Goal: Navigation & Orientation: Find specific page/section

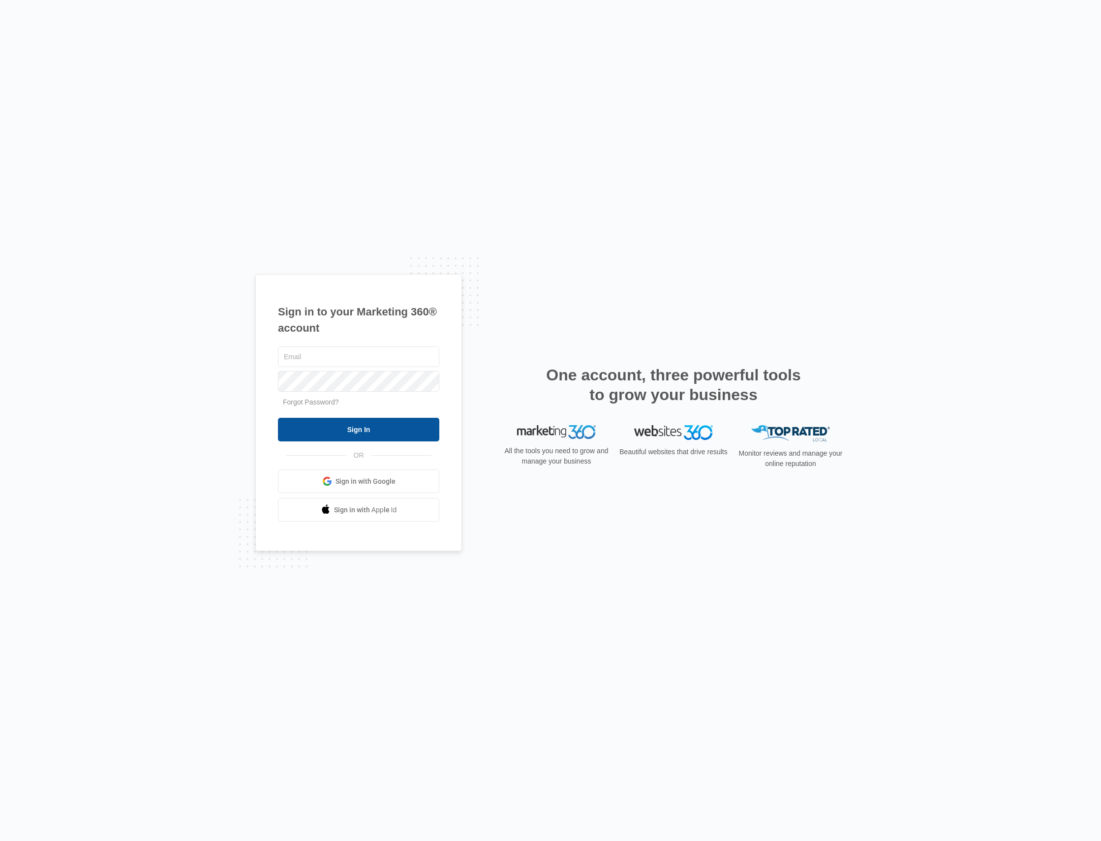
type input "[EMAIL_ADDRESS][DOMAIN_NAME]"
click at [337, 428] on input "Sign In" at bounding box center [358, 430] width 161 height 24
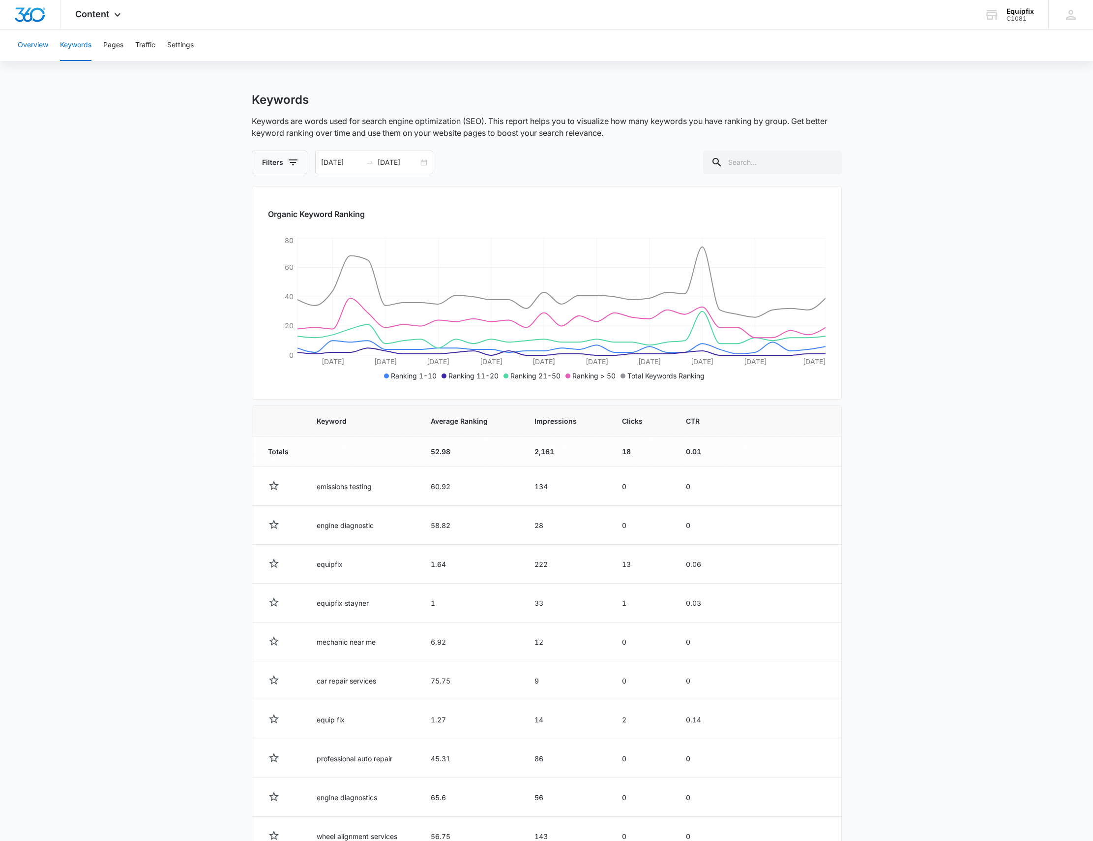
click at [43, 44] on button "Overview" at bounding box center [33, 45] width 30 height 31
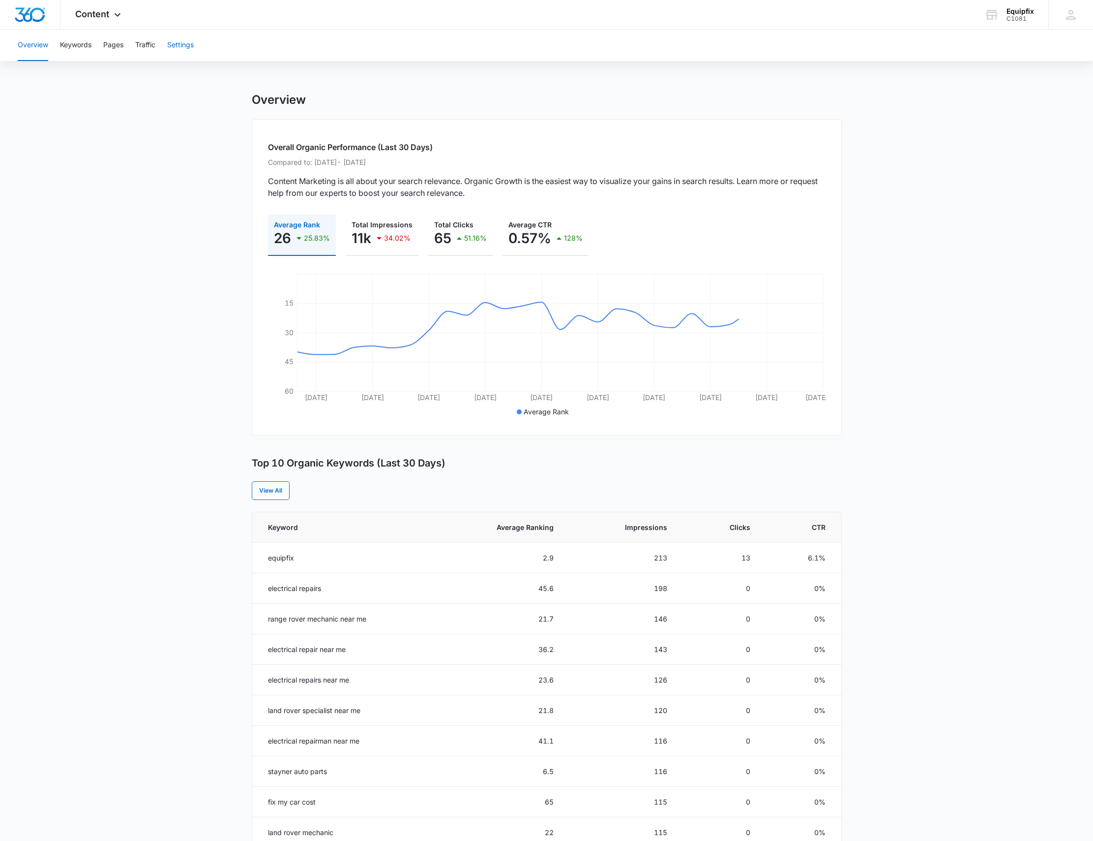
click at [184, 45] on button "Settings" at bounding box center [180, 45] width 27 height 31
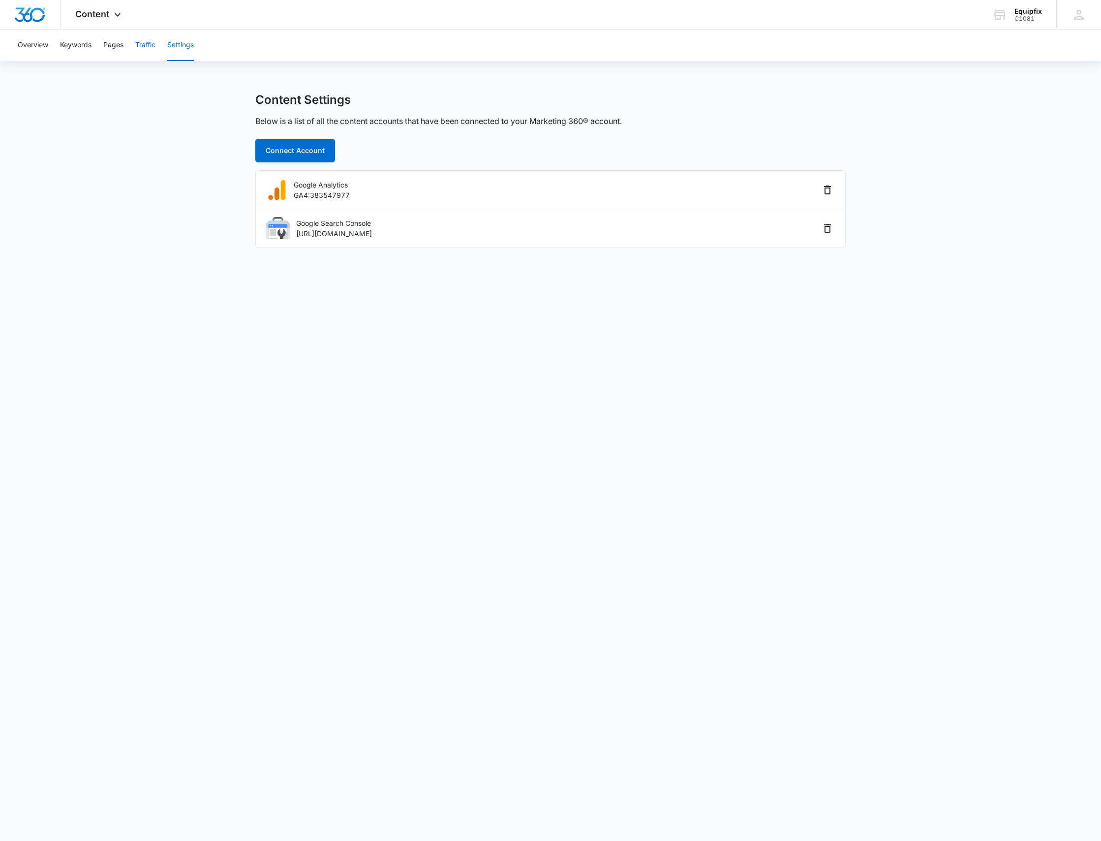
click at [149, 45] on button "Traffic" at bounding box center [145, 45] width 20 height 31
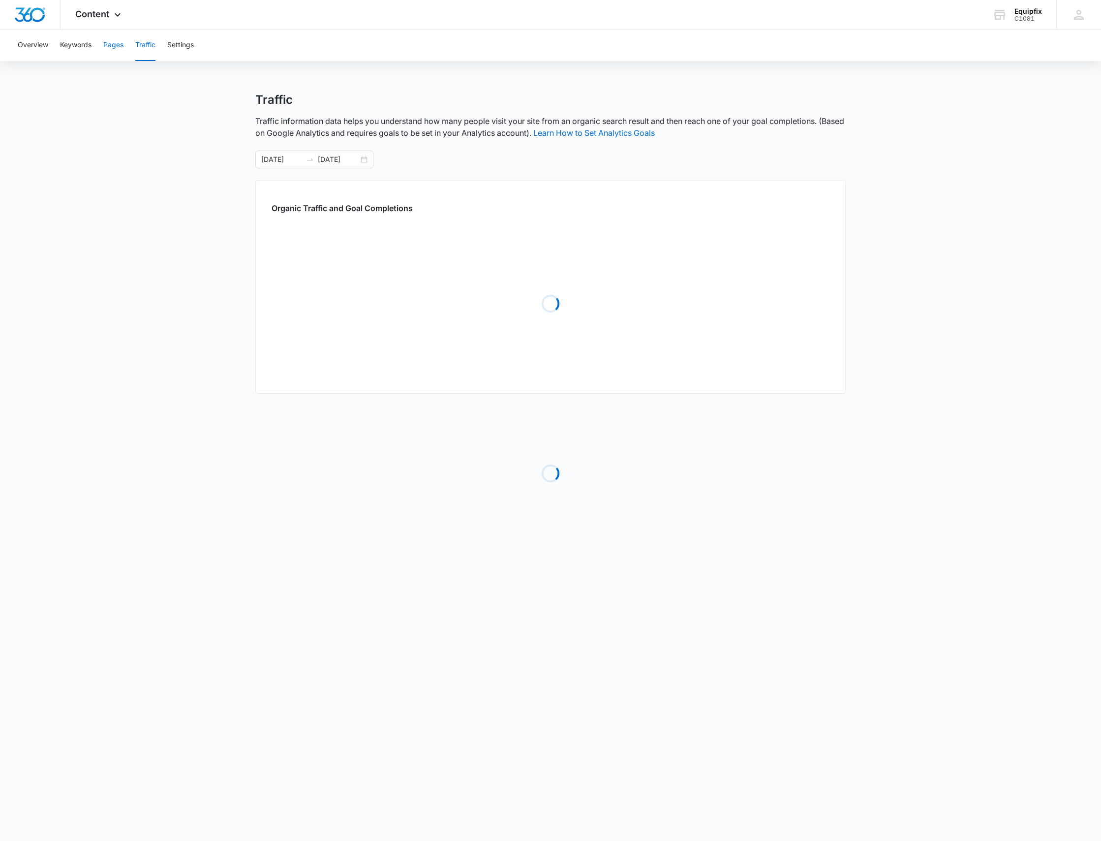
click at [116, 46] on button "Pages" at bounding box center [113, 45] width 20 height 31
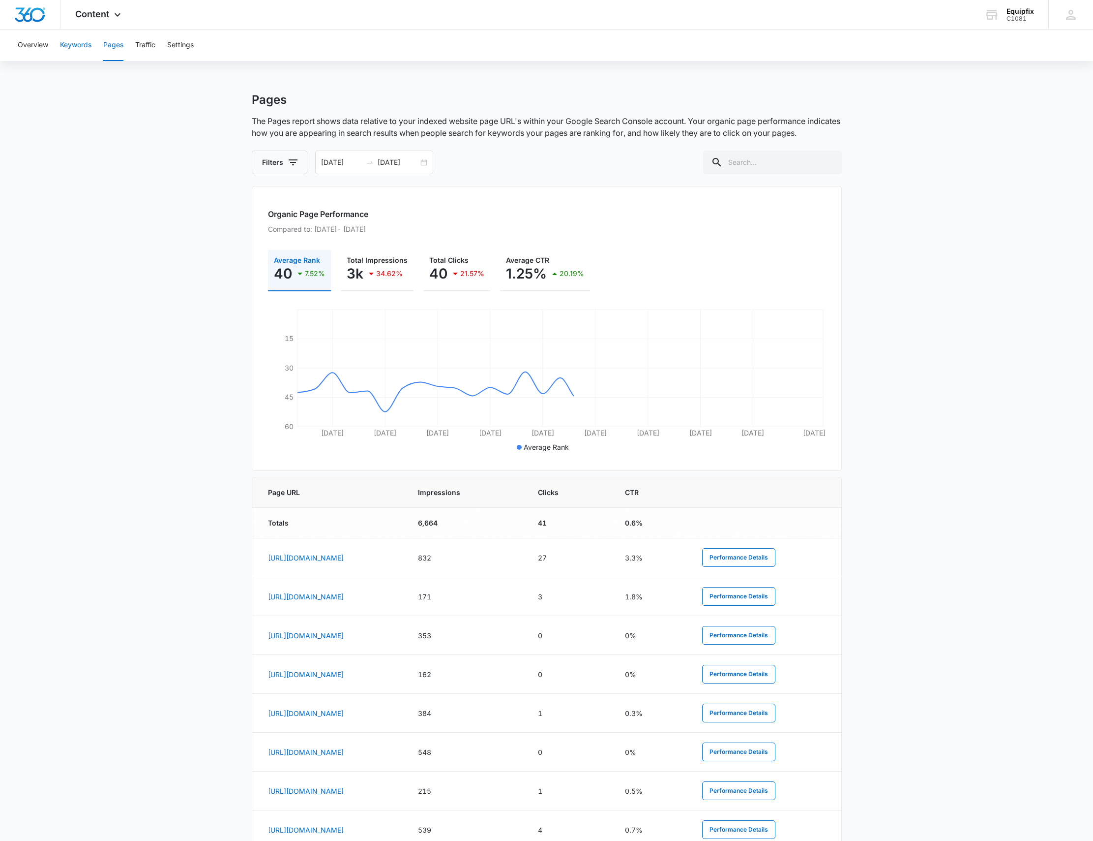
click at [71, 47] on button "Keywords" at bounding box center [75, 45] width 31 height 31
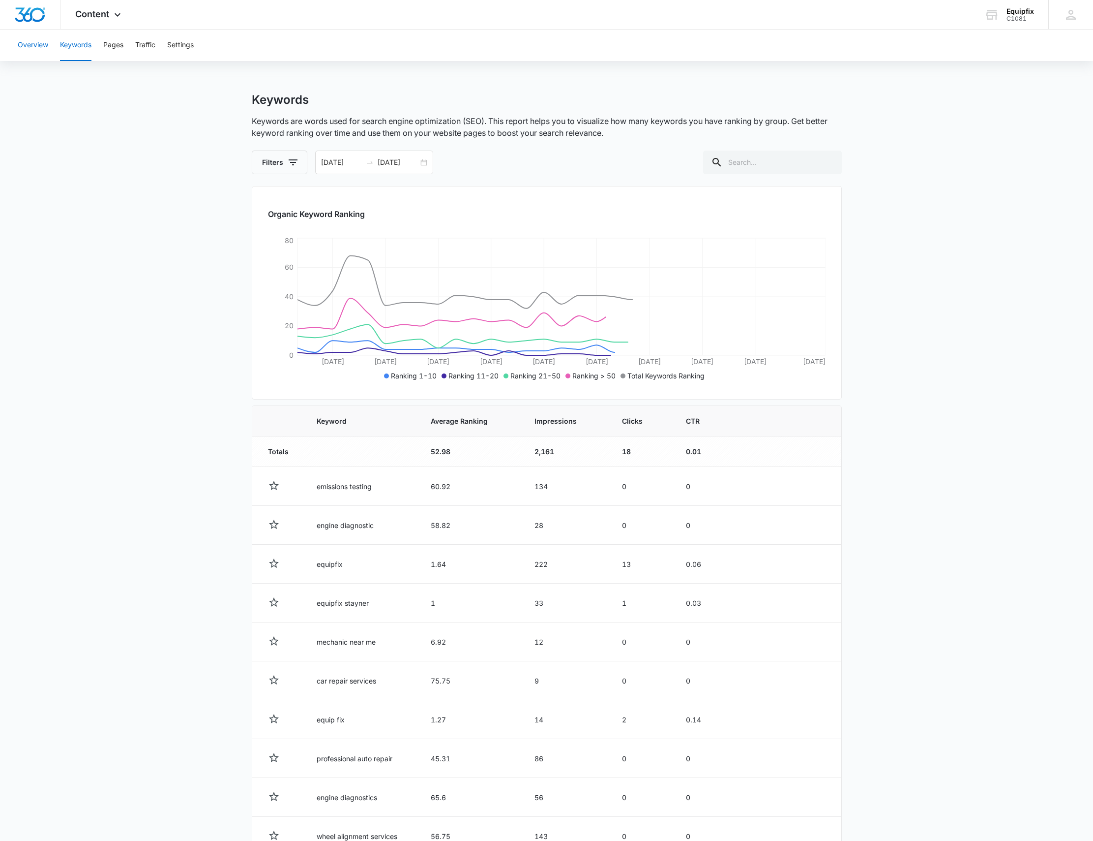
click at [27, 53] on button "Overview" at bounding box center [33, 45] width 30 height 31
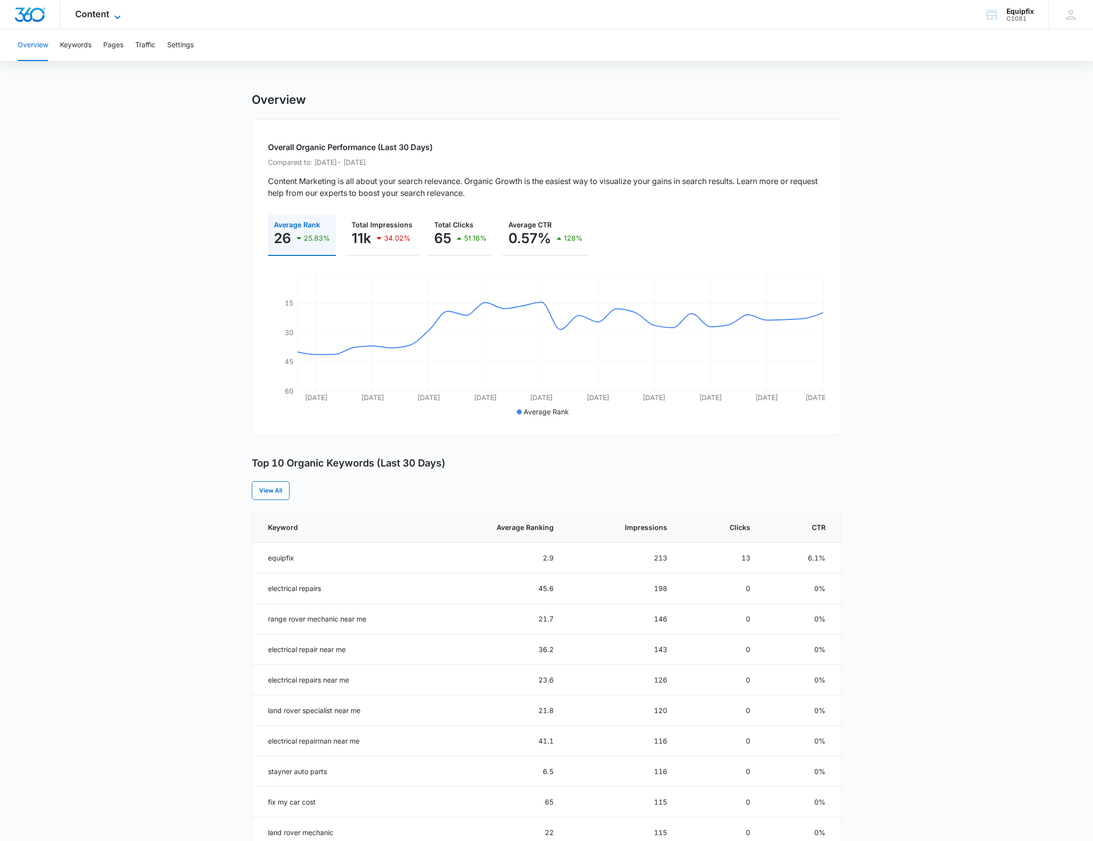
click at [113, 13] on icon at bounding box center [118, 17] width 12 height 12
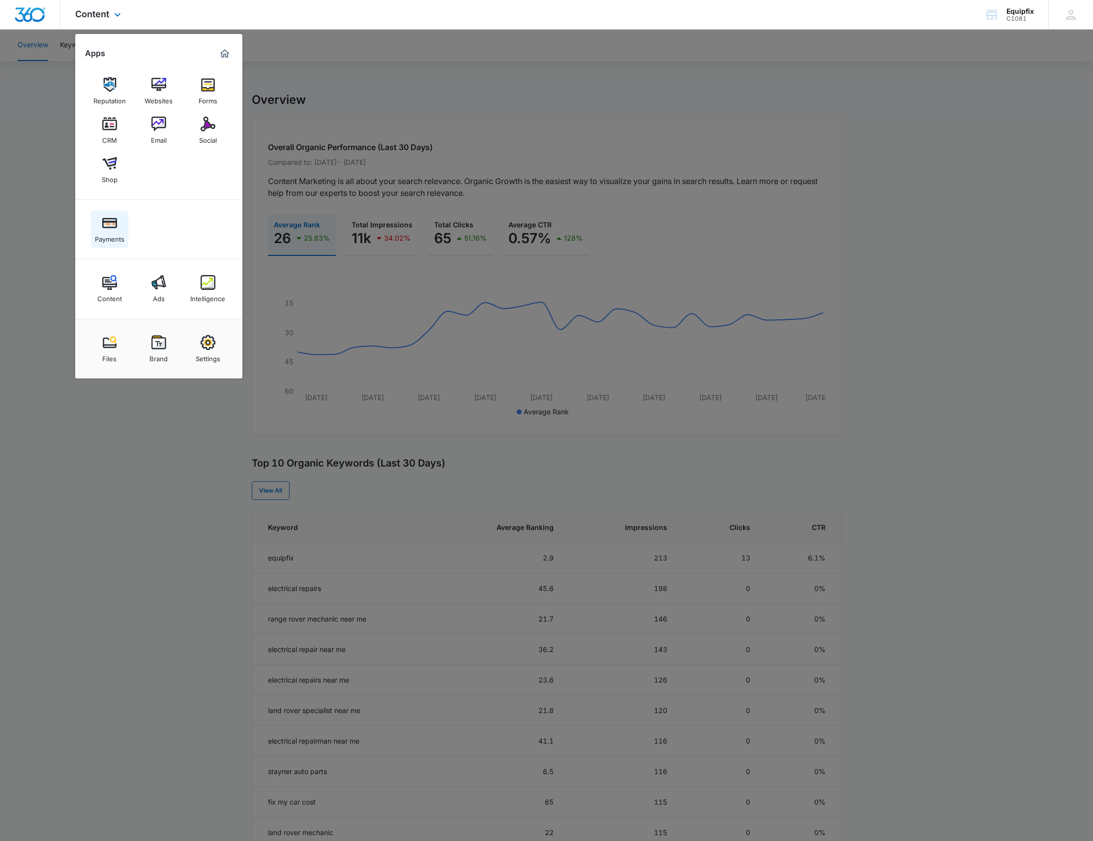
click at [112, 232] on div "Payments" at bounding box center [110, 236] width 30 height 13
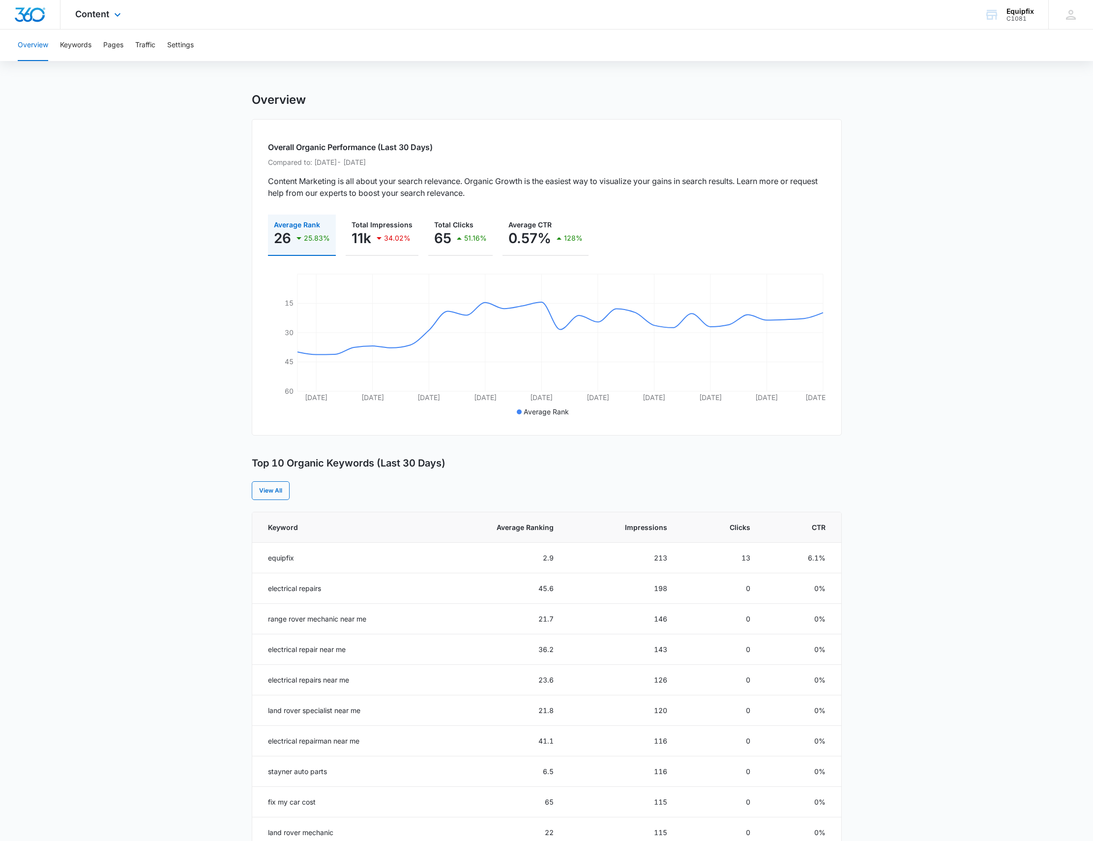
click at [109, 6] on div "Content Apps Reputation Websites Forms CRM Email Social Shop Payments Content A…" at bounding box center [99, 14] width 78 height 29
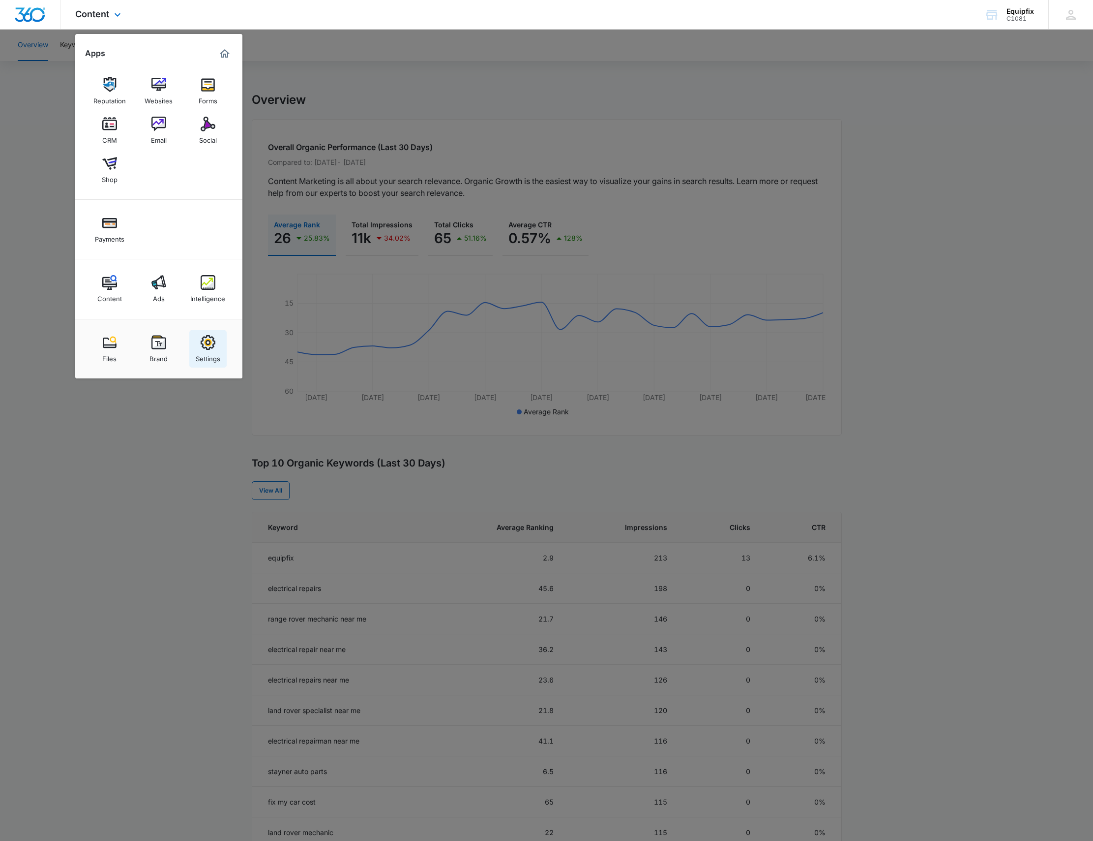
click at [206, 346] on img at bounding box center [208, 342] width 15 height 15
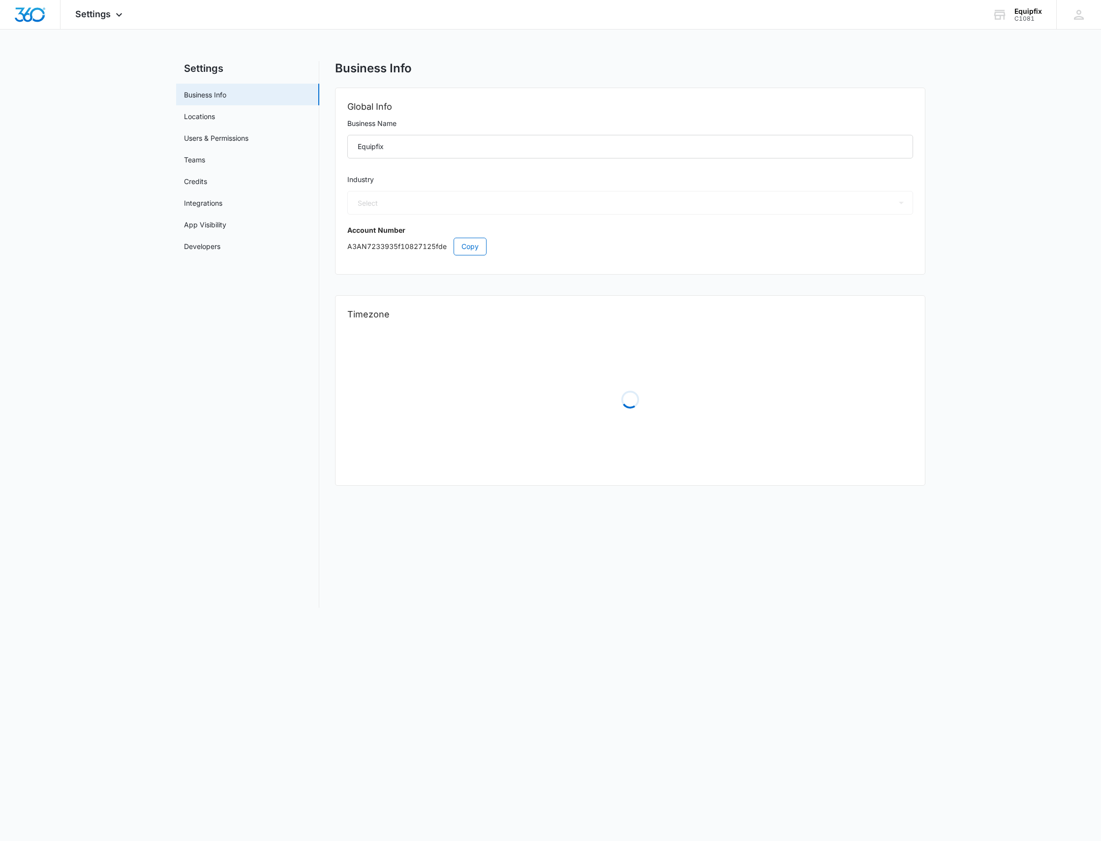
select select "44"
select select "US"
select select "America/New_York"
click at [204, 118] on link "Locations" at bounding box center [199, 116] width 31 height 10
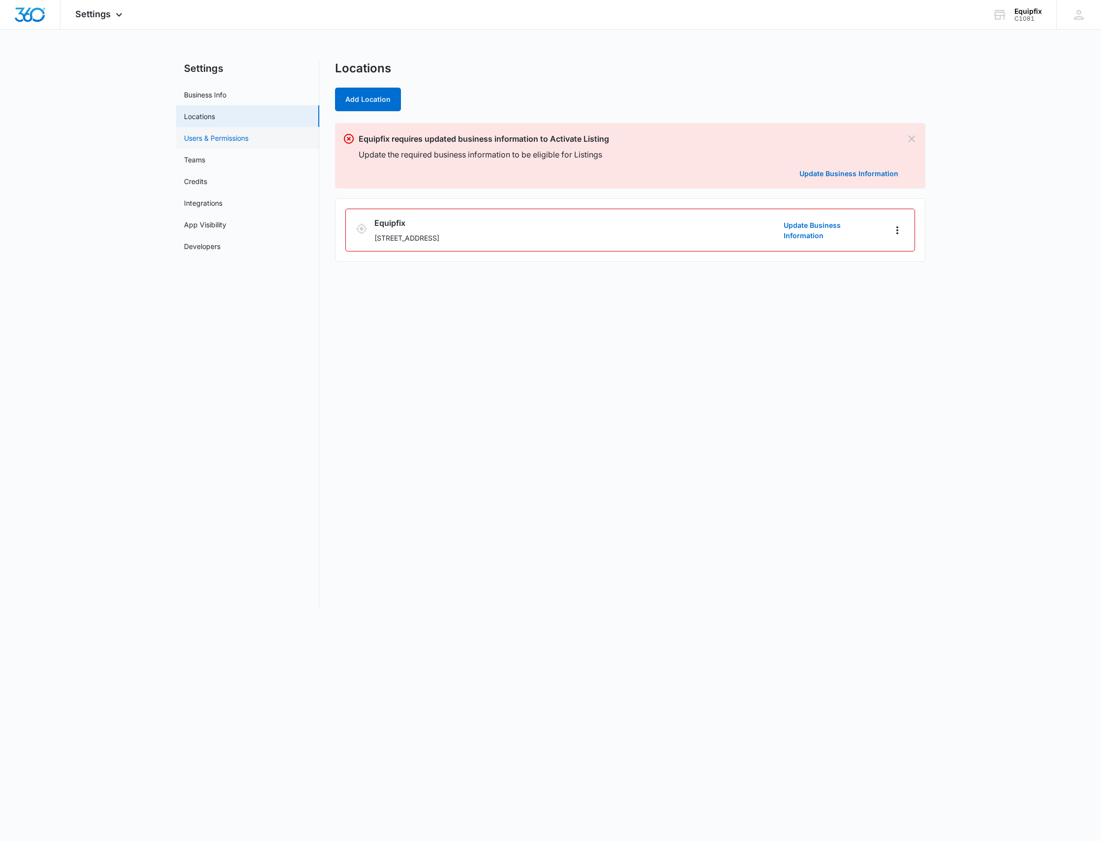
click at [217, 141] on link "Users & Permissions" at bounding box center [216, 138] width 64 height 10
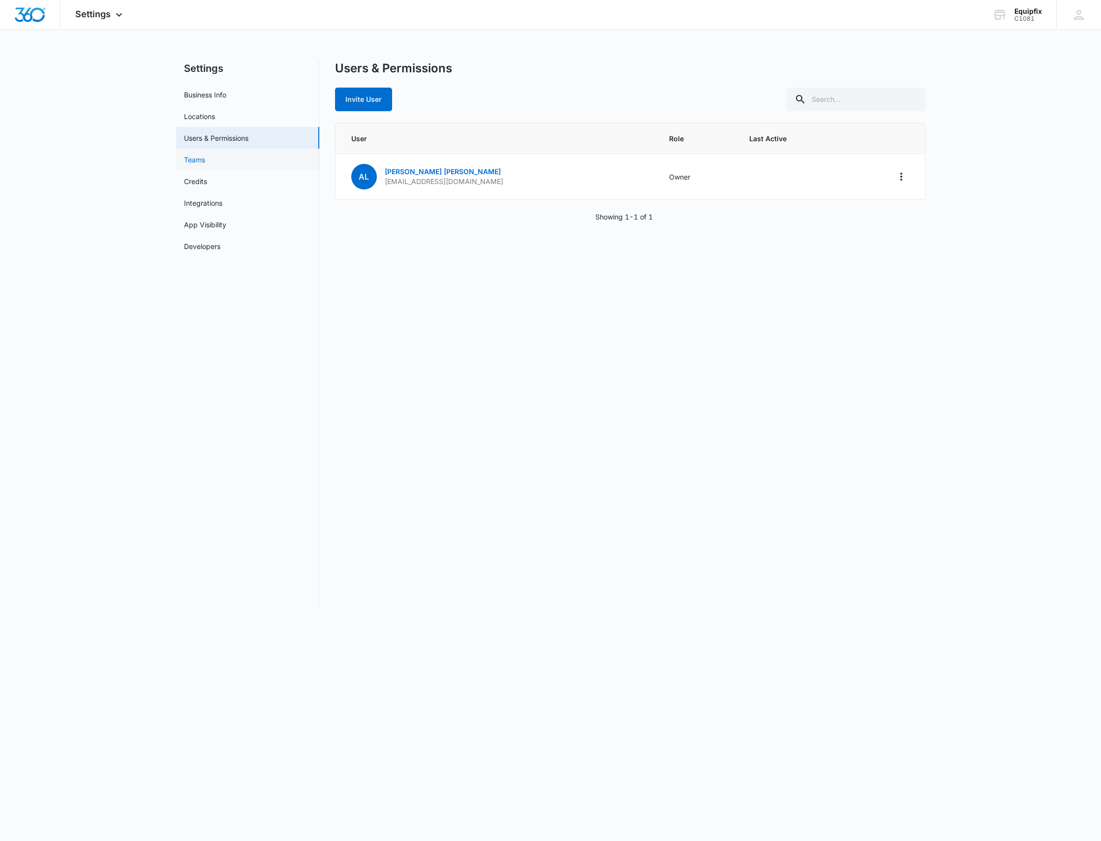
click at [205, 156] on link "Teams" at bounding box center [194, 159] width 21 height 10
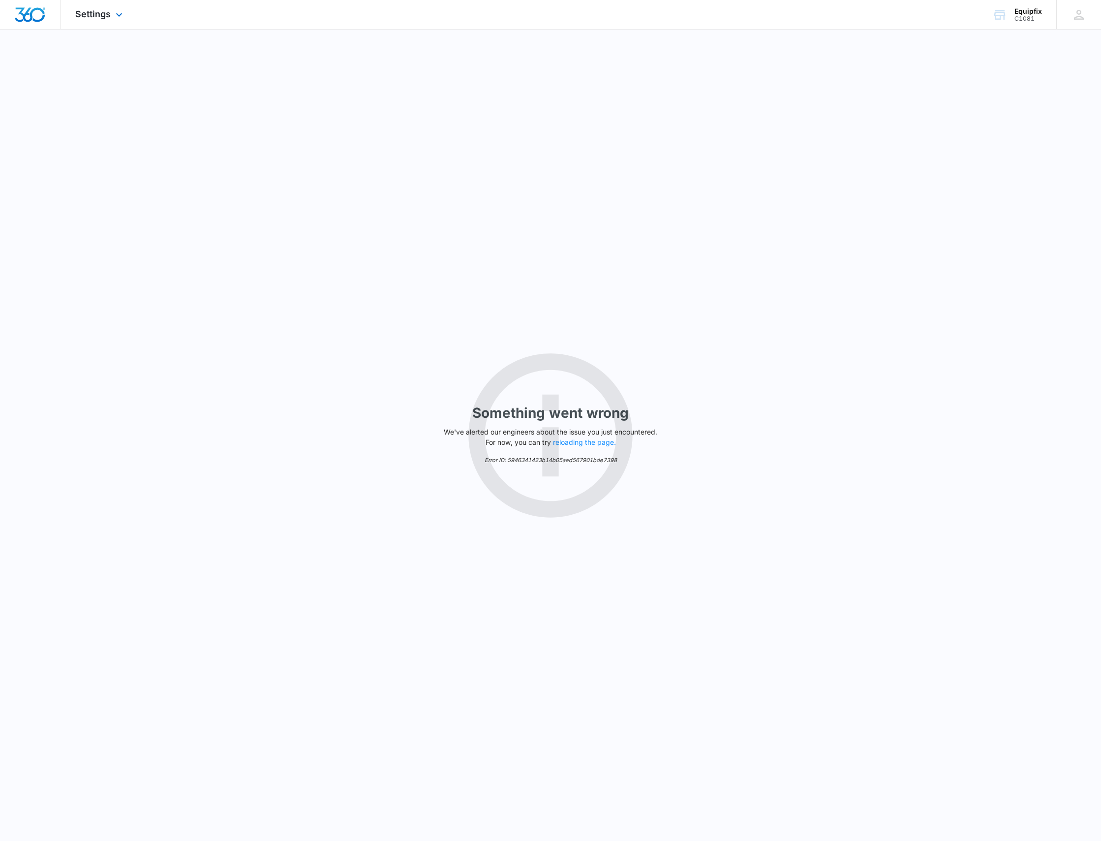
click at [93, 19] on div "Settings Apps Reputation Websites Forms CRM Email Social Shop Payments Content …" at bounding box center [99, 14] width 79 height 29
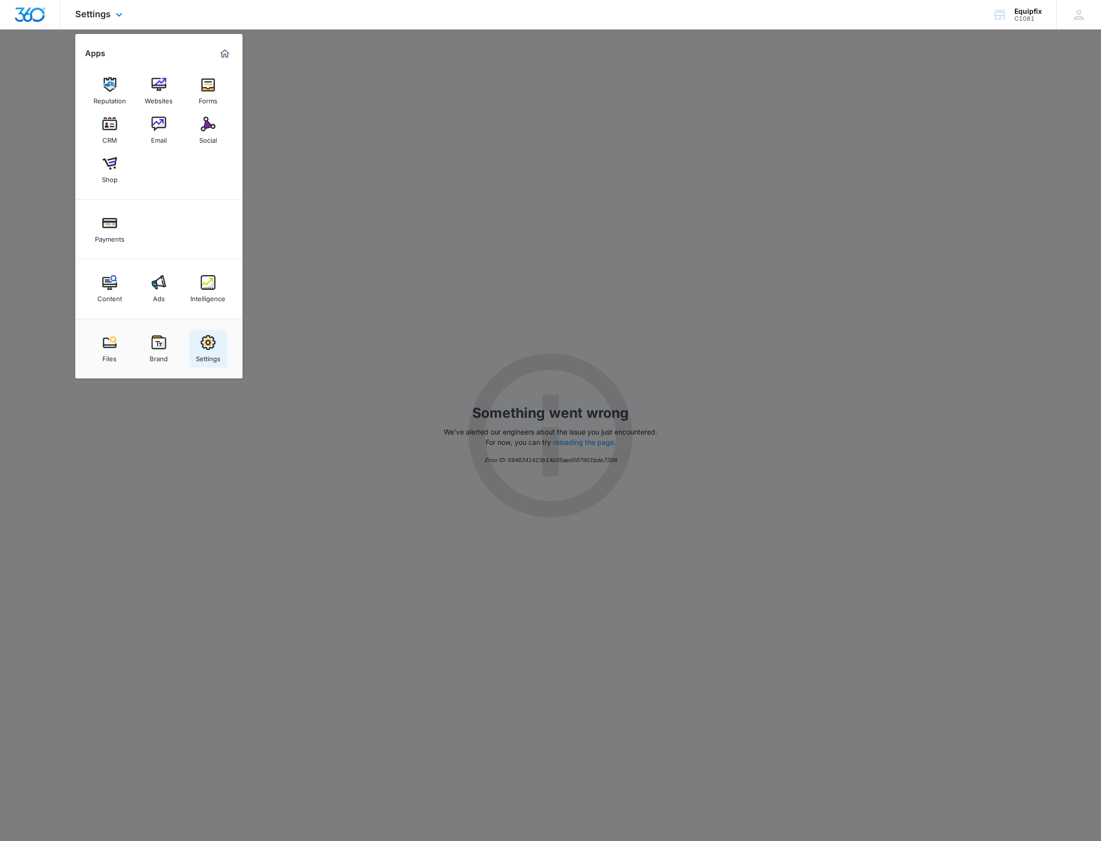
click at [215, 345] on img at bounding box center [208, 342] width 15 height 15
select select "44"
select select "US"
select select "America/New_York"
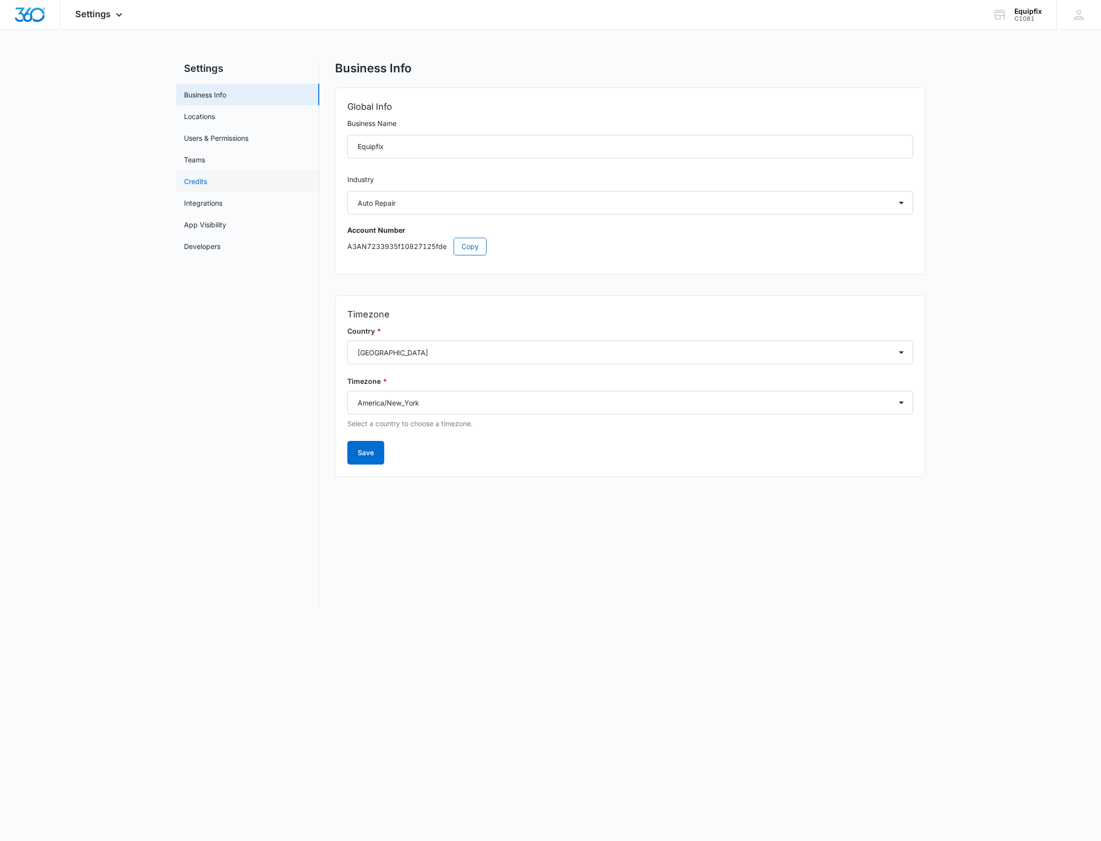
click at [204, 177] on link "Credits" at bounding box center [195, 181] width 23 height 10
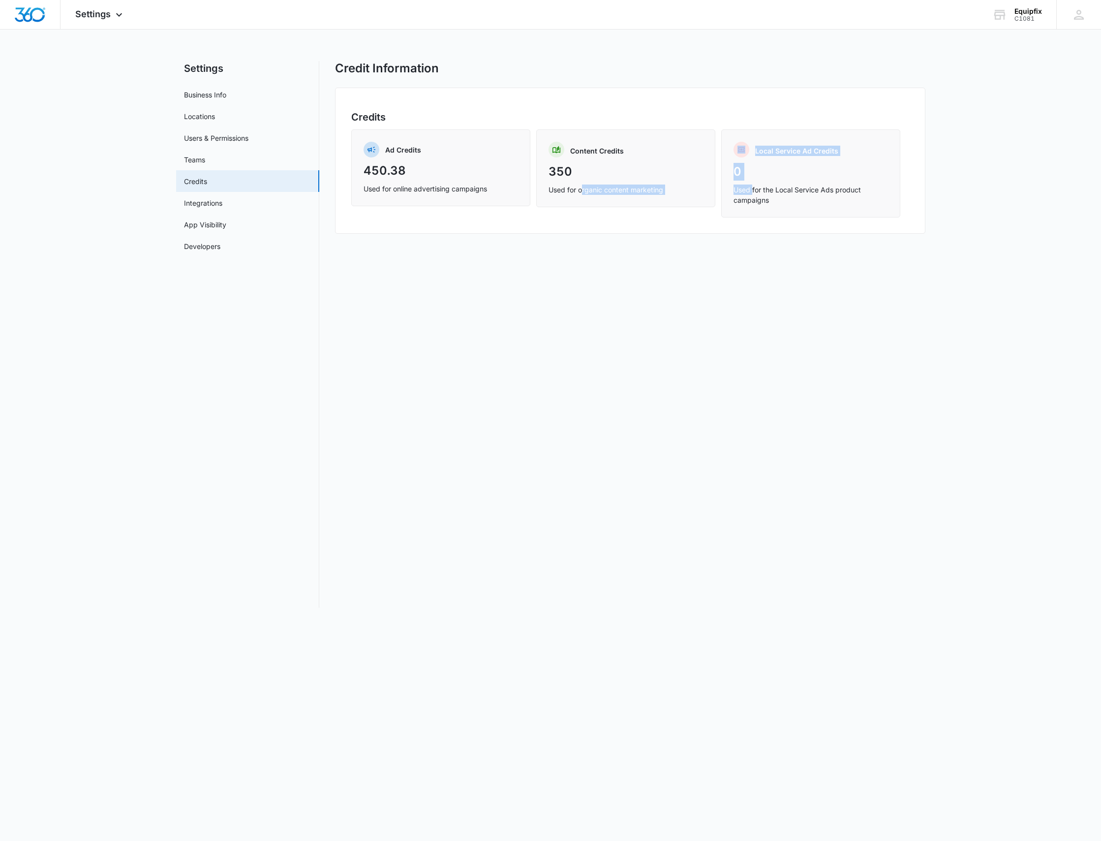
drag, startPoint x: 594, startPoint y: 193, endPoint x: 794, endPoint y: 186, distance: 200.3
click at [760, 184] on div "Ad Credits 450.38 Used for online advertising campaigns Content Credits 350 Use…" at bounding box center [630, 173] width 558 height 88
click at [844, 199] on p "Used for the Local Service Ads product campaigns" at bounding box center [810, 194] width 154 height 21
click at [203, 199] on link "Integrations" at bounding box center [203, 203] width 38 height 10
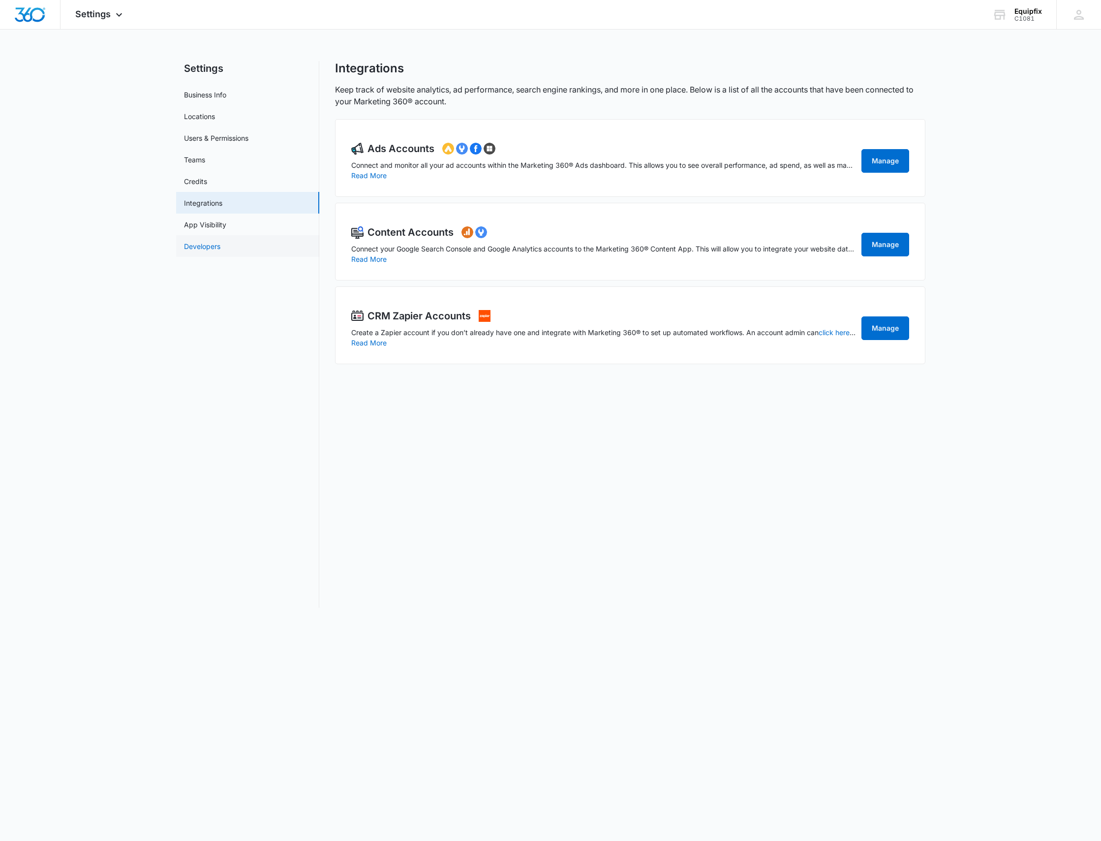
click at [220, 251] on link "Developers" at bounding box center [202, 246] width 36 height 10
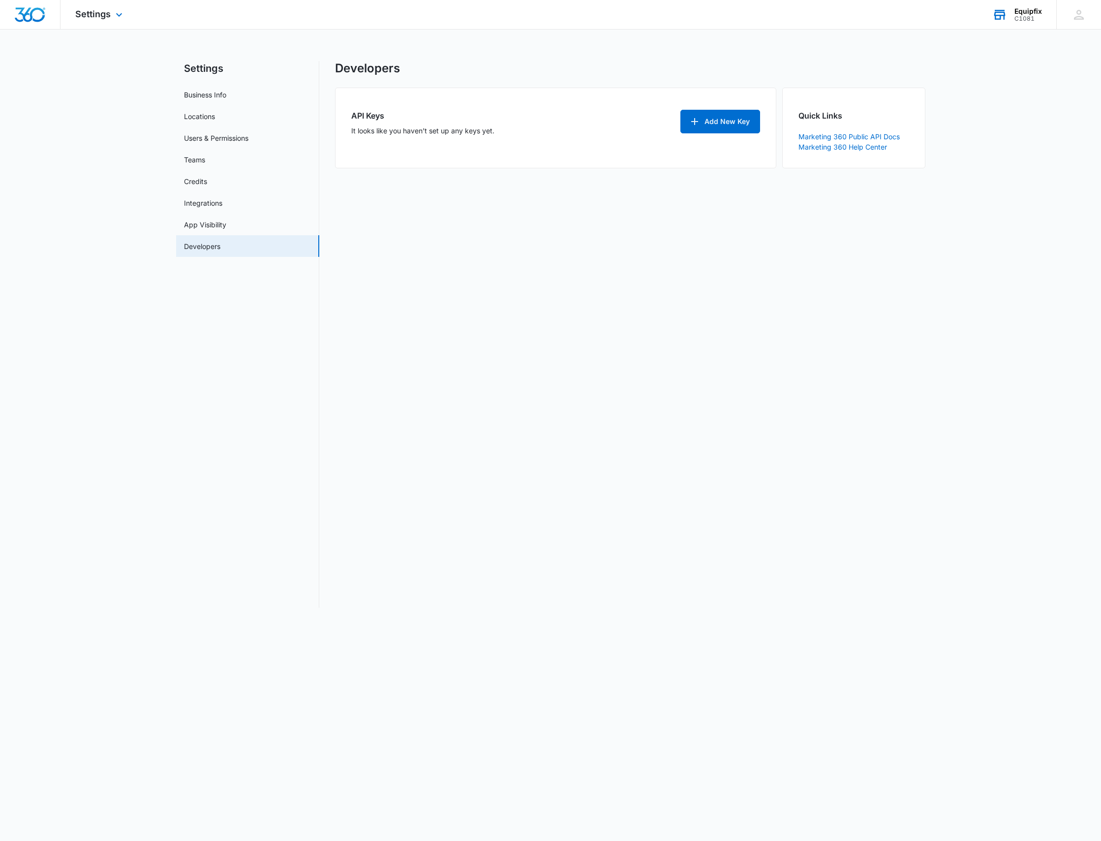
click at [1022, 12] on div "Equipfix" at bounding box center [1028, 11] width 28 height 8
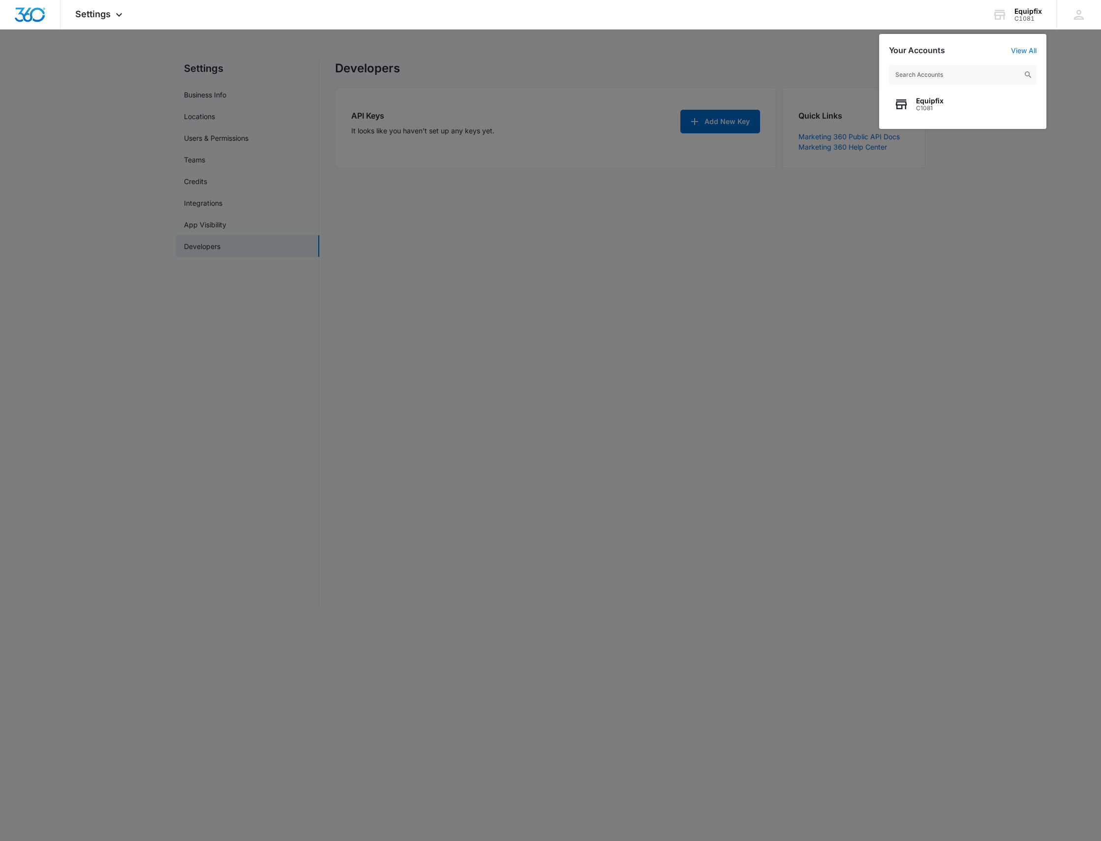
drag, startPoint x: 963, startPoint y: 249, endPoint x: 947, endPoint y: 139, distance: 110.9
click at [963, 246] on div at bounding box center [550, 420] width 1101 height 841
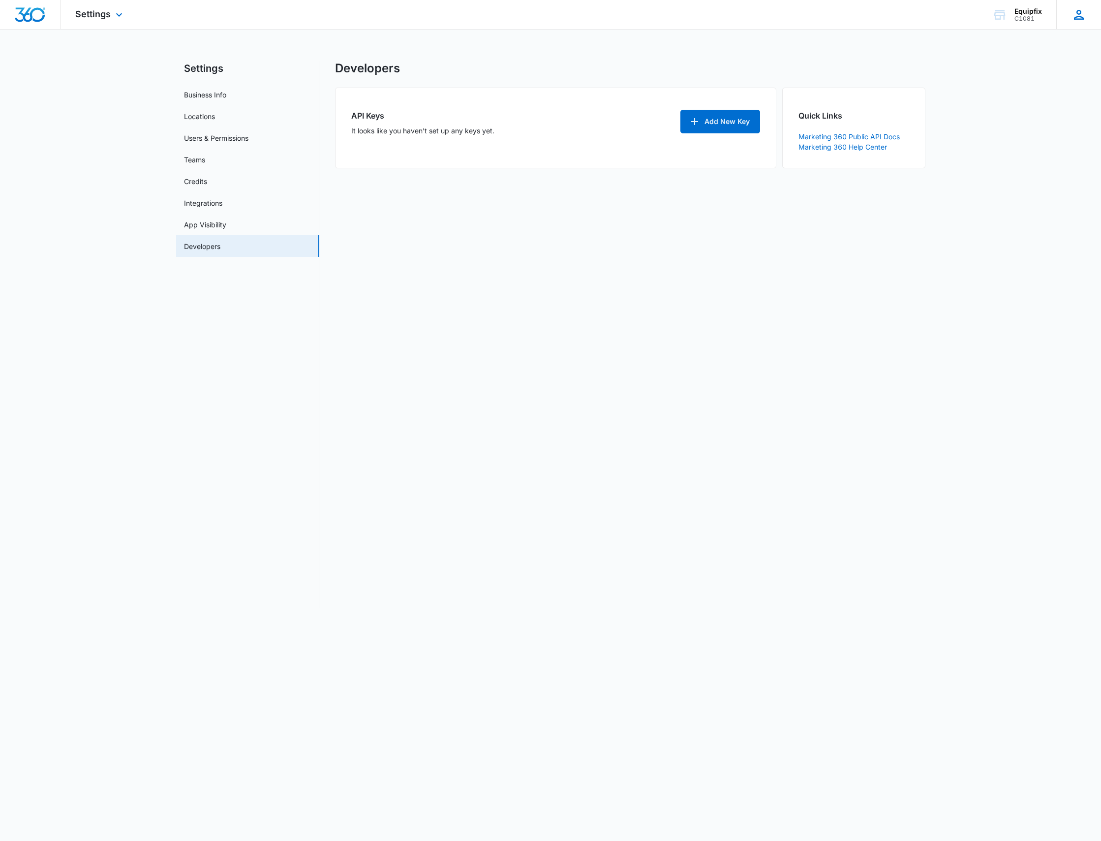
click at [1086, 12] on div "AL Andy Lowe alowe@equipfix.ca My Profile Notifications Support Logout Terms & …" at bounding box center [1078, 14] width 45 height 29
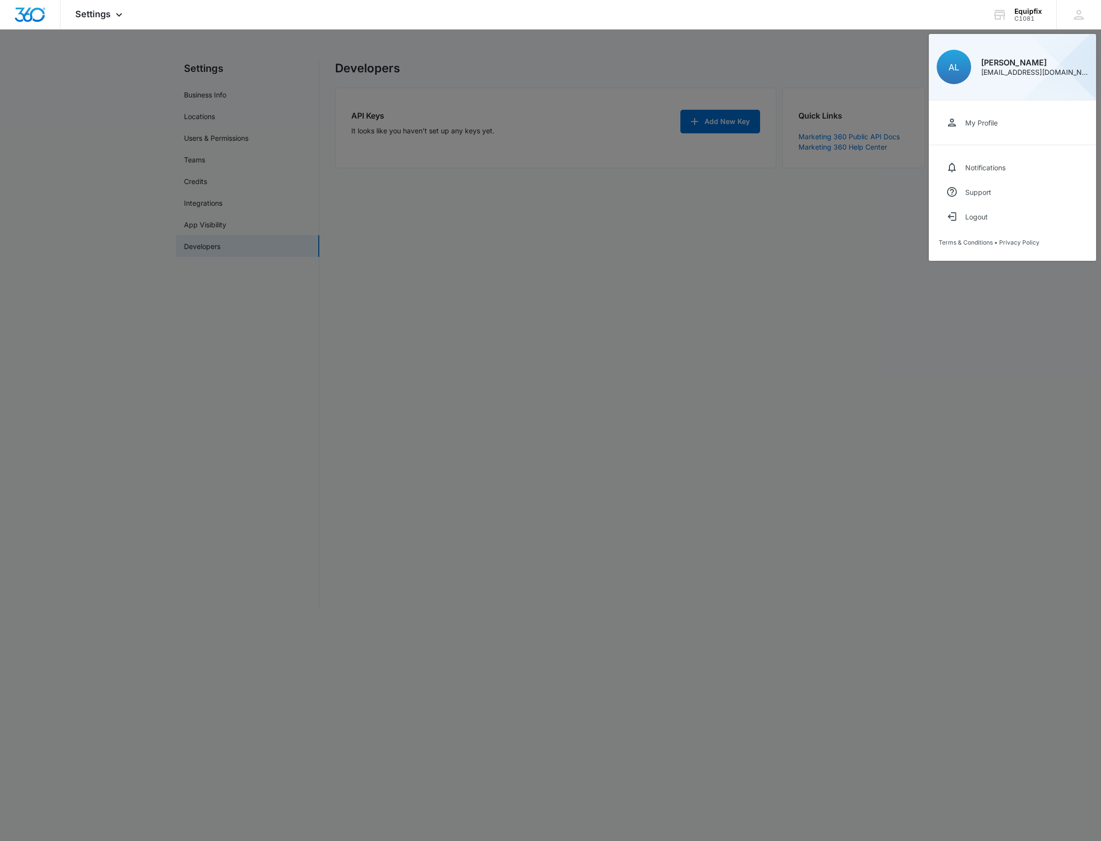
click at [1009, 359] on div at bounding box center [550, 420] width 1101 height 841
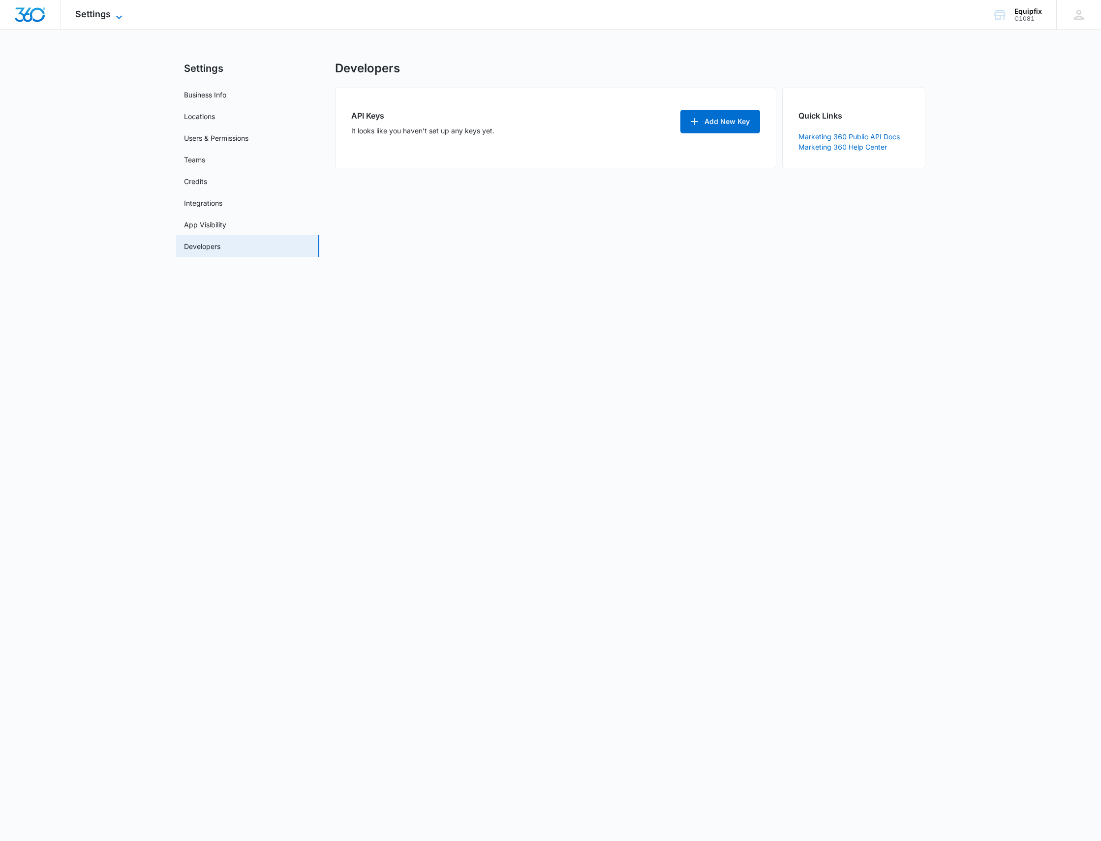
click at [115, 13] on icon at bounding box center [119, 17] width 12 height 12
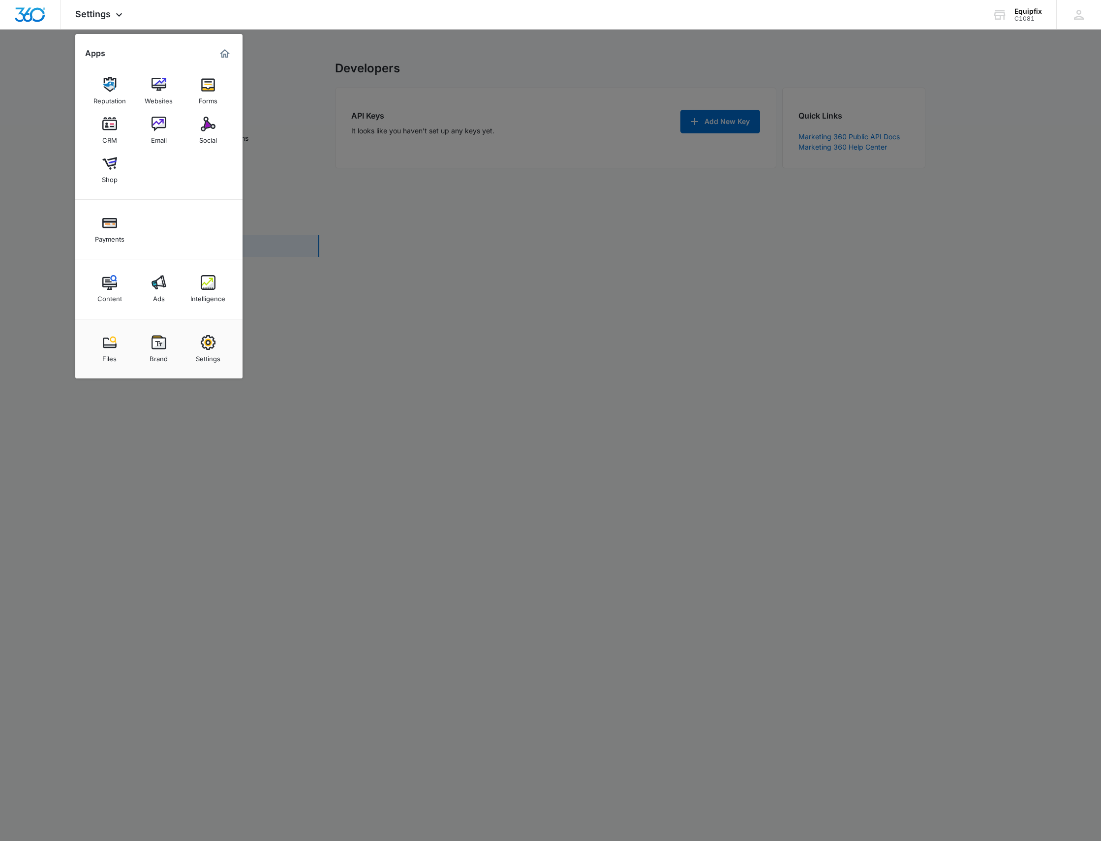
click at [622, 301] on div at bounding box center [550, 420] width 1101 height 841
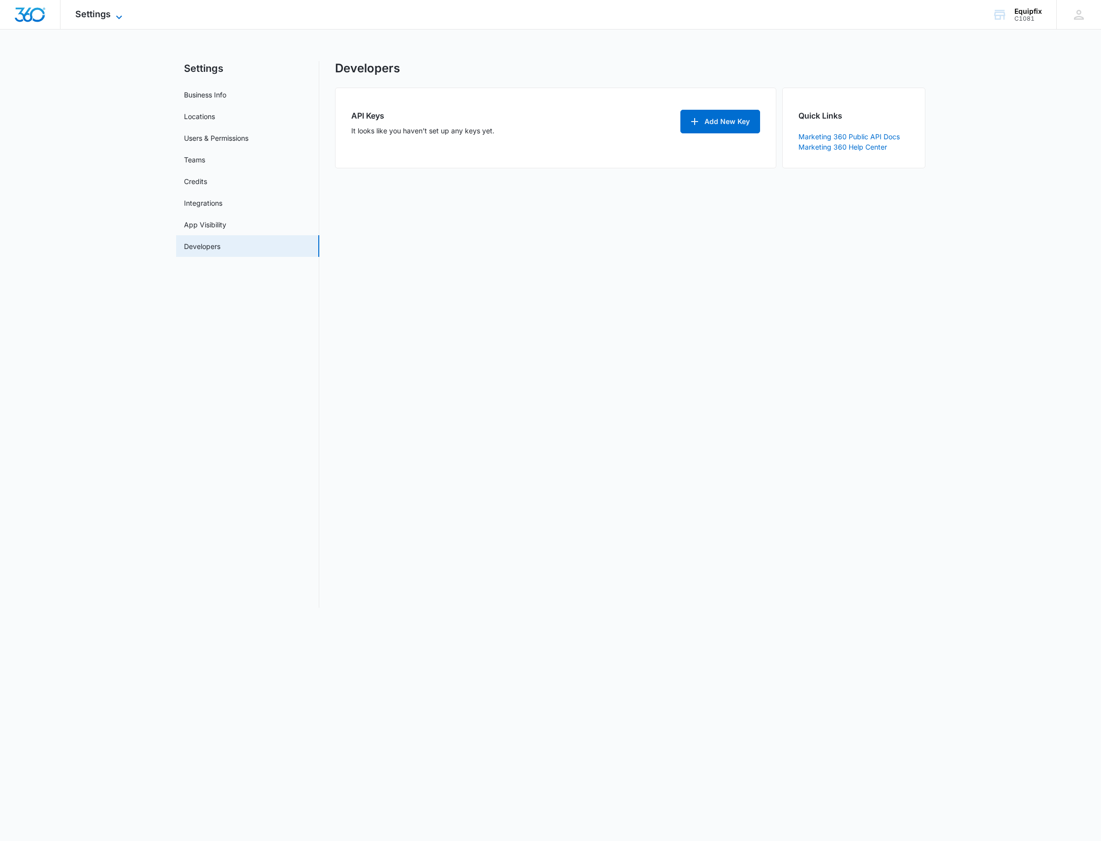
click at [103, 12] on span "Settings" at bounding box center [92, 14] width 35 height 10
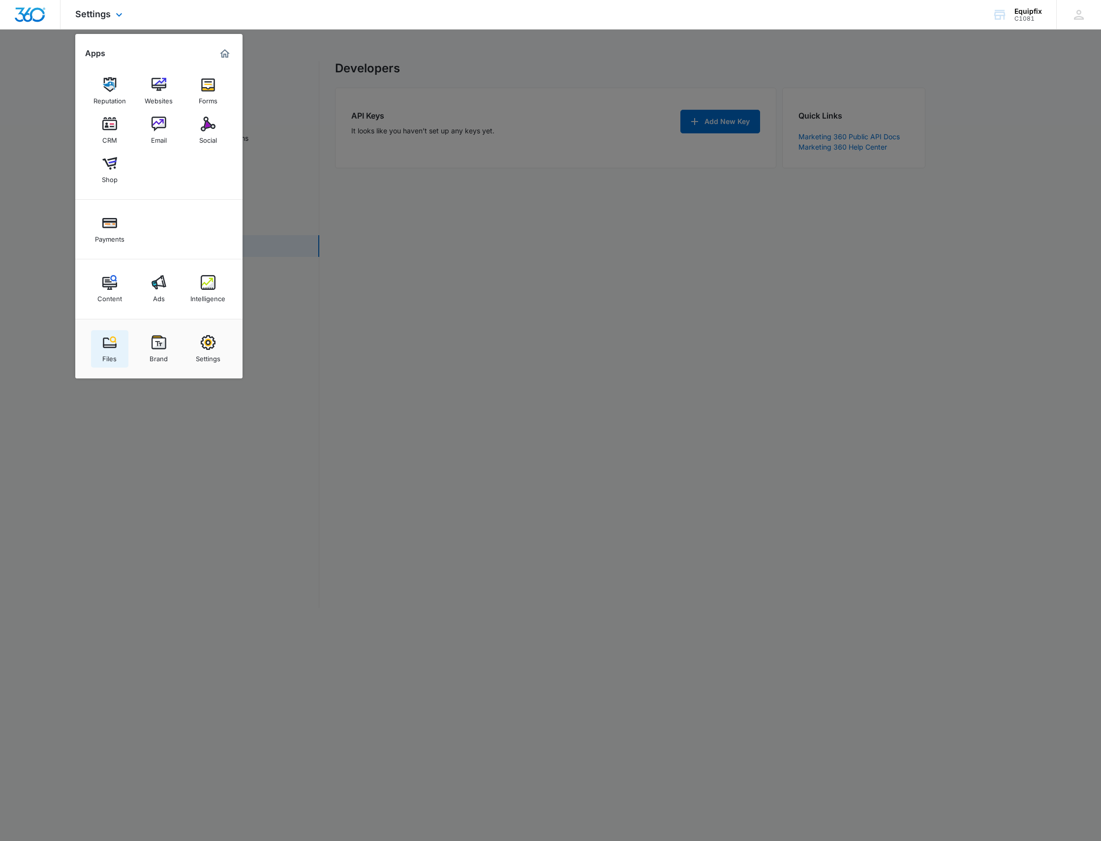
click at [107, 356] on div "Files" at bounding box center [109, 356] width 14 height 13
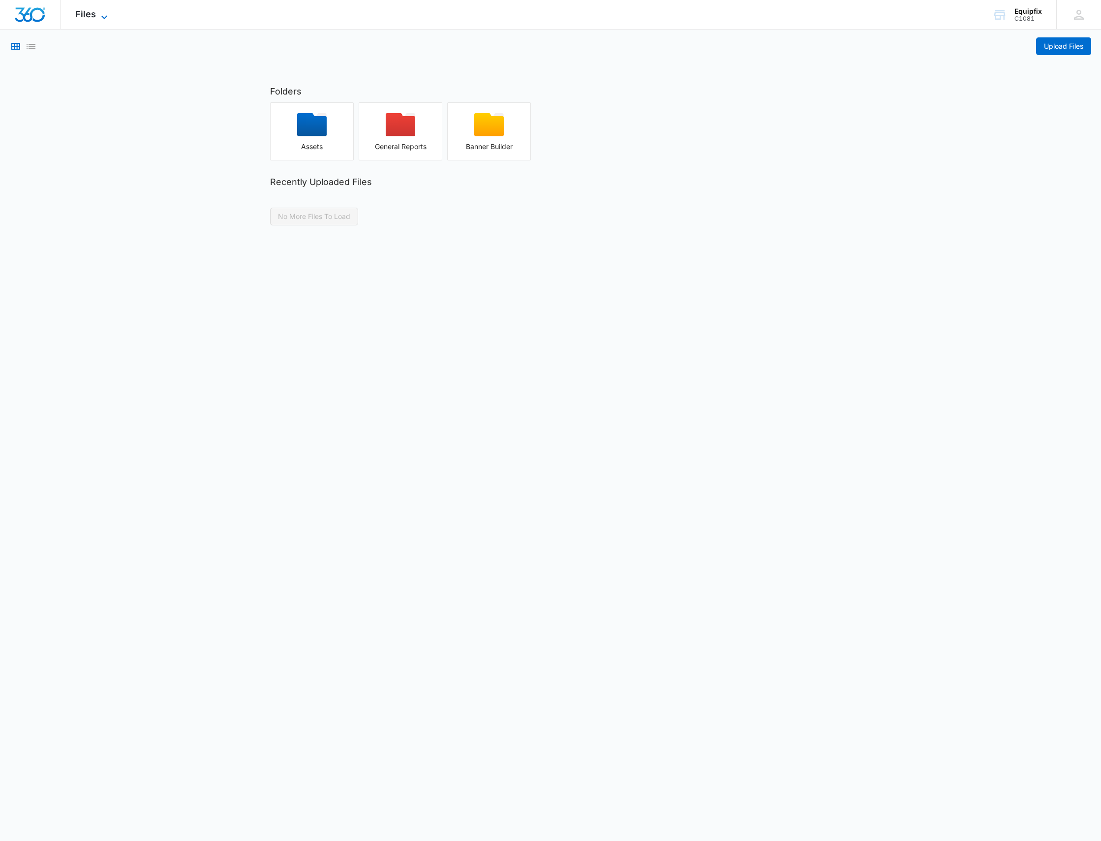
click at [93, 16] on span "Files" at bounding box center [85, 14] width 21 height 10
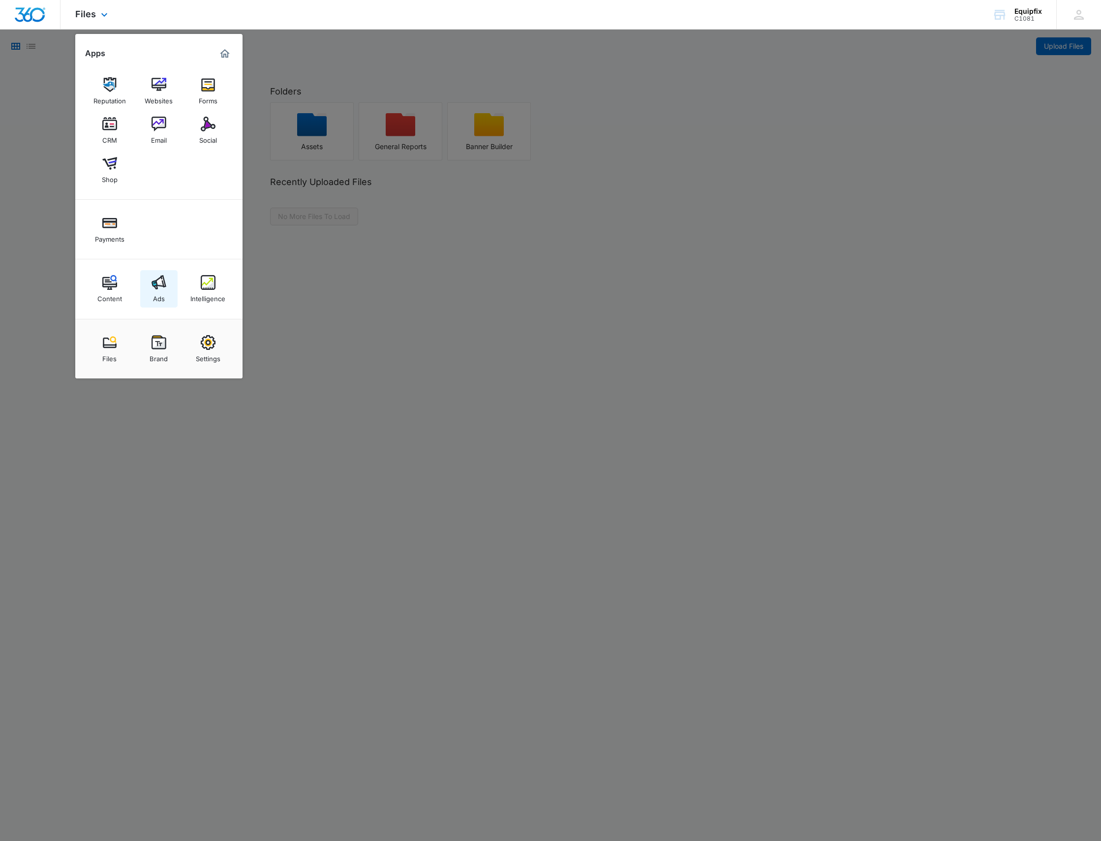
click at [163, 293] on div "Ads" at bounding box center [159, 296] width 12 height 13
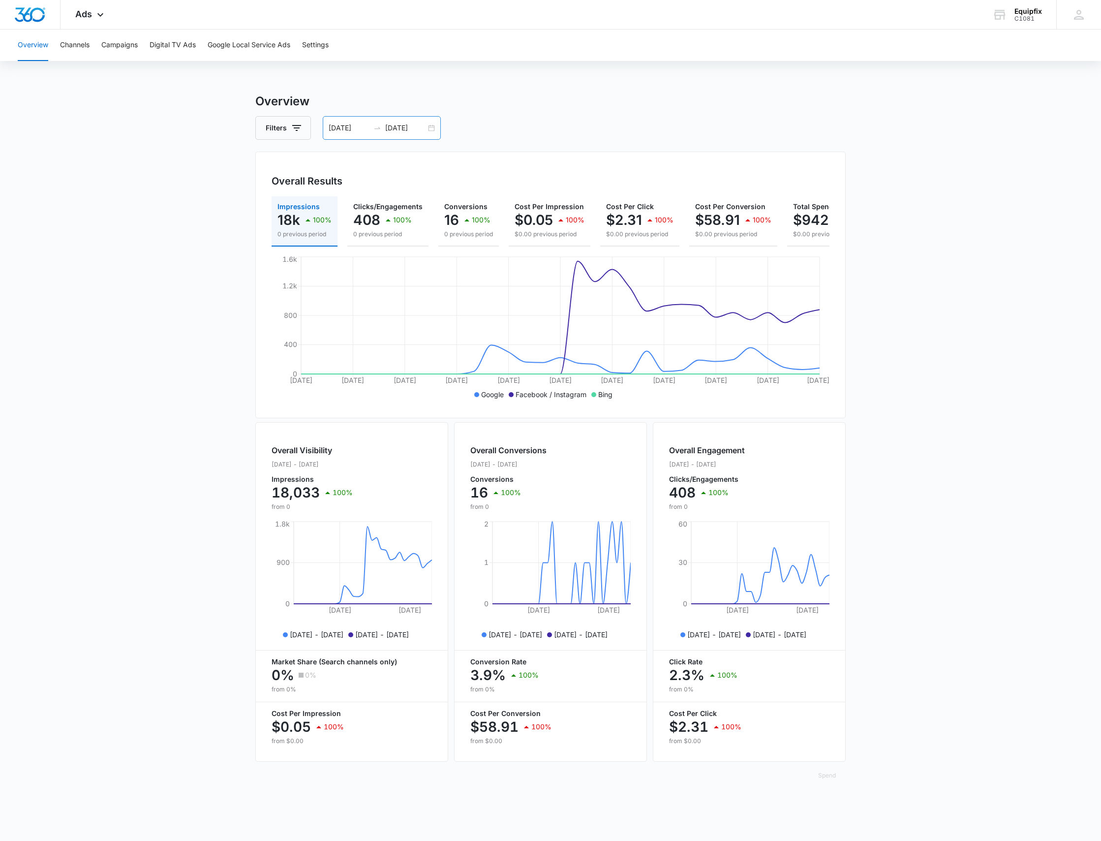
click at [381, 125] on div at bounding box center [377, 128] width 16 height 8
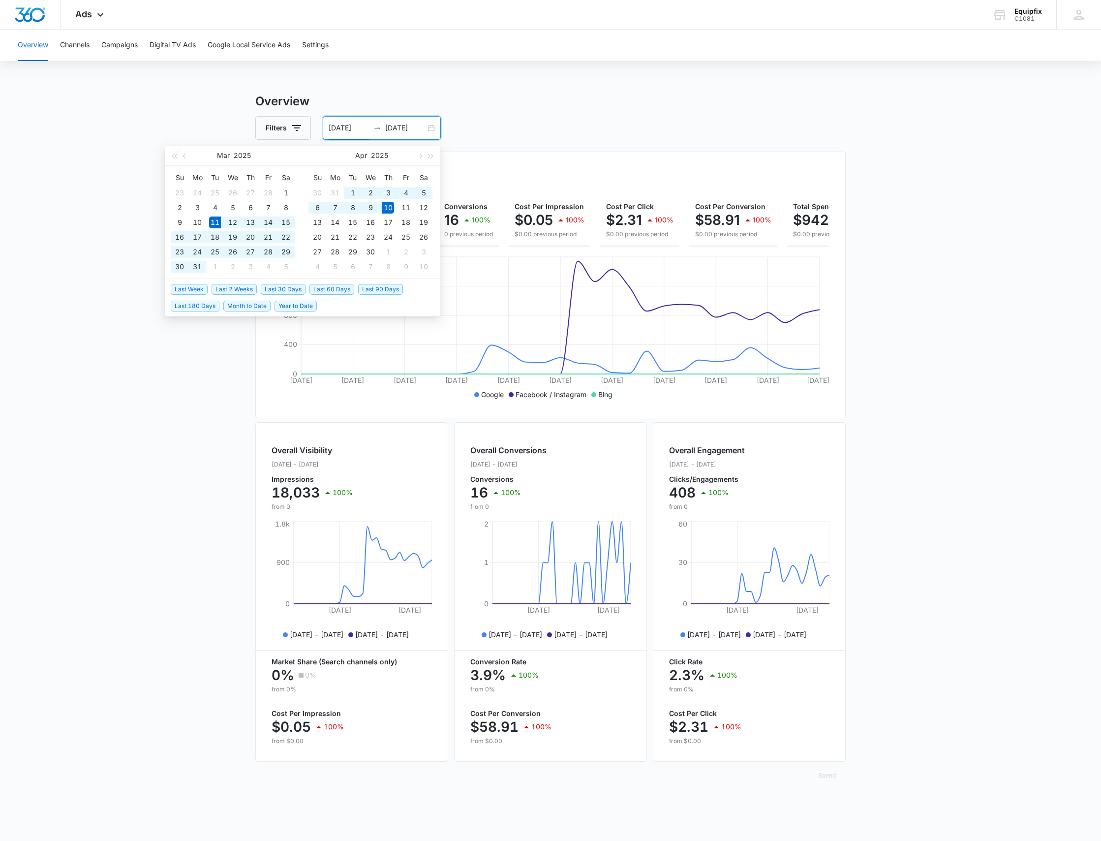
click at [583, 103] on h3 "Overview" at bounding box center [550, 101] width 590 height 18
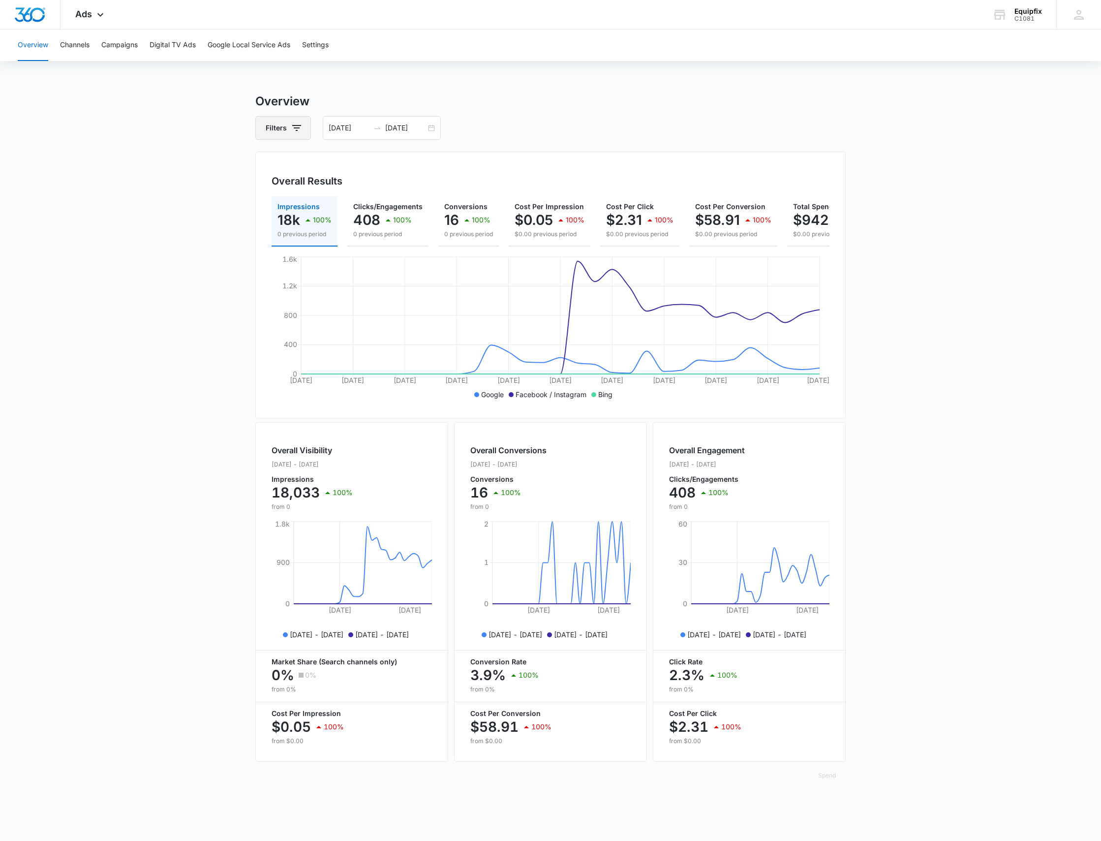
click at [280, 120] on button "Filters" at bounding box center [283, 128] width 56 height 24
click at [510, 92] on div "Overview Channels Campaigns Digital TV Ads Google Local Service Ads Settings Ov…" at bounding box center [550, 414] width 1101 height 769
click at [74, 47] on button "Channels" at bounding box center [75, 45] width 30 height 31
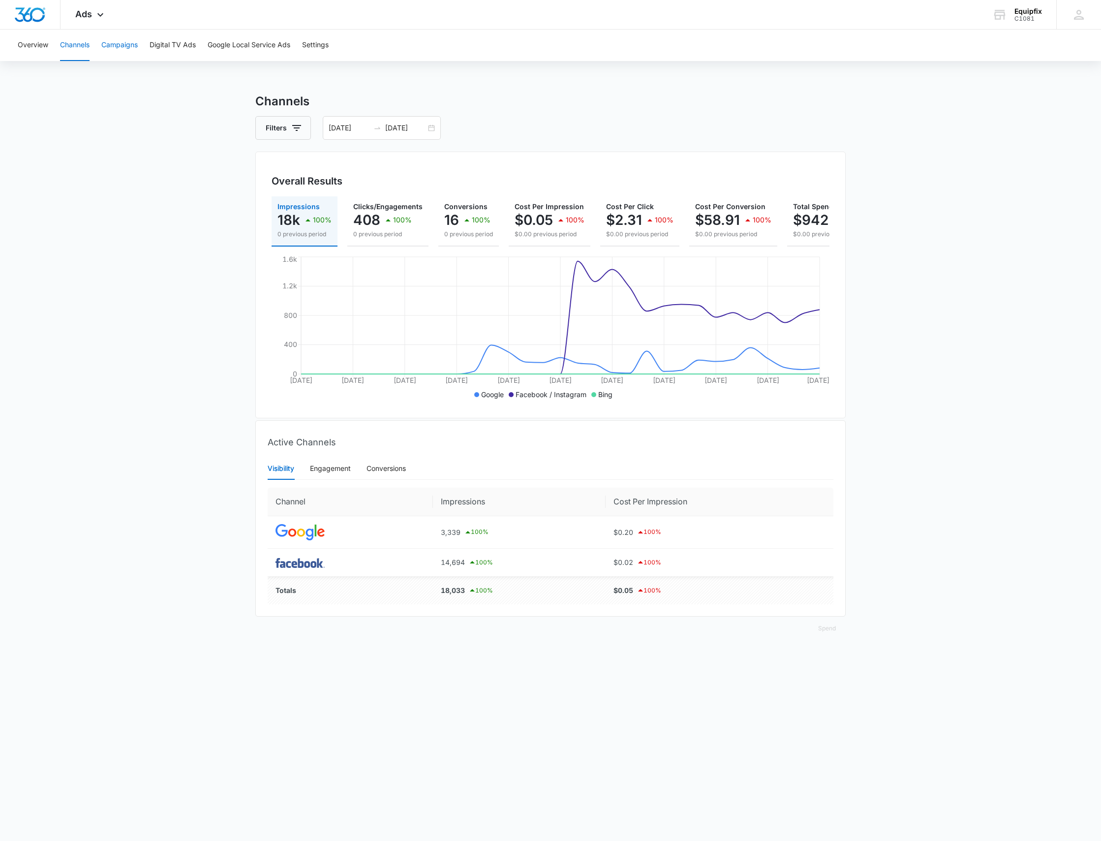
click at [126, 48] on button "Campaigns" at bounding box center [119, 45] width 36 height 31
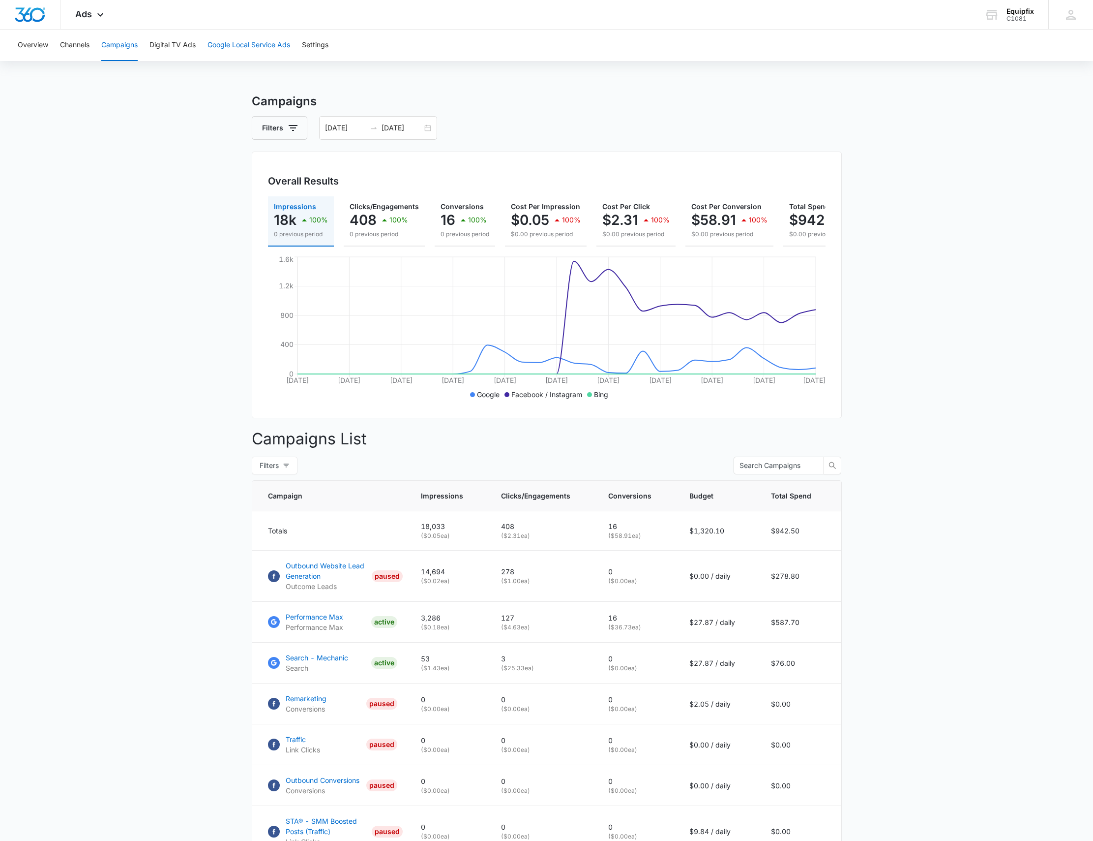
click at [215, 38] on button "Google Local Service Ads" at bounding box center [249, 45] width 83 height 31
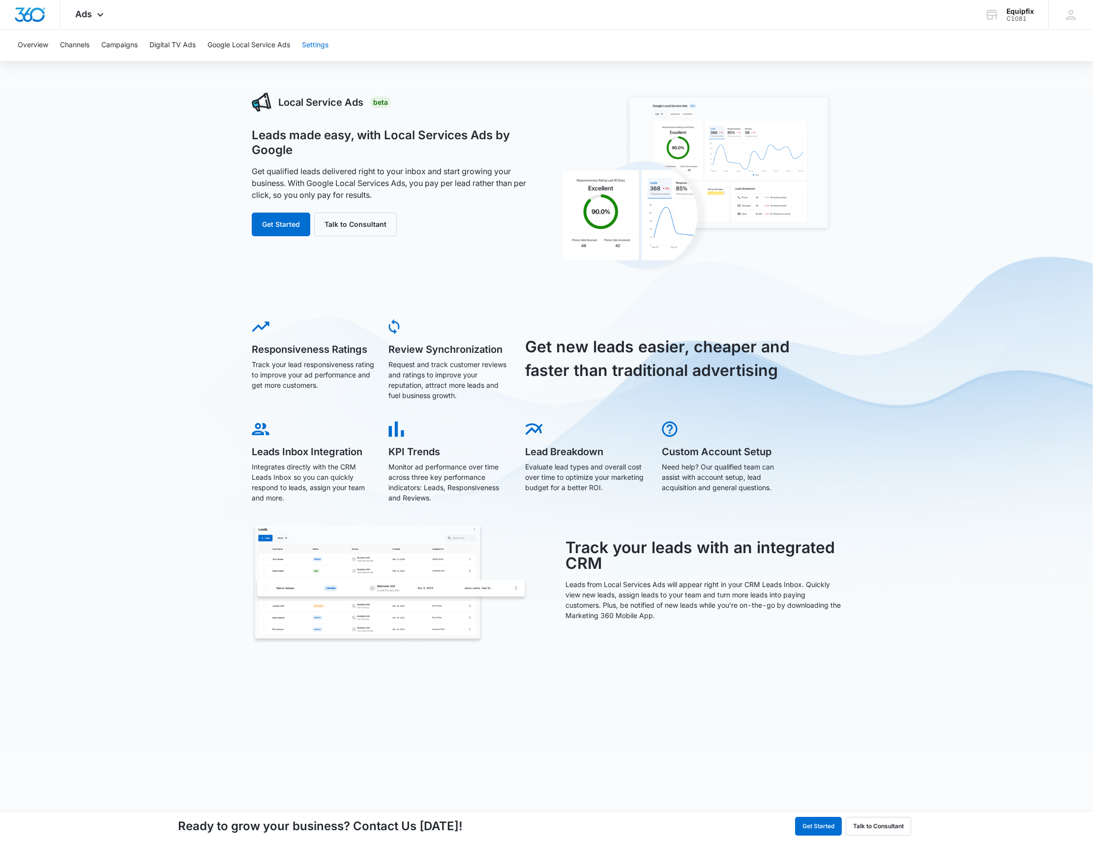
click at [317, 51] on button "Settings" at bounding box center [315, 45] width 27 height 31
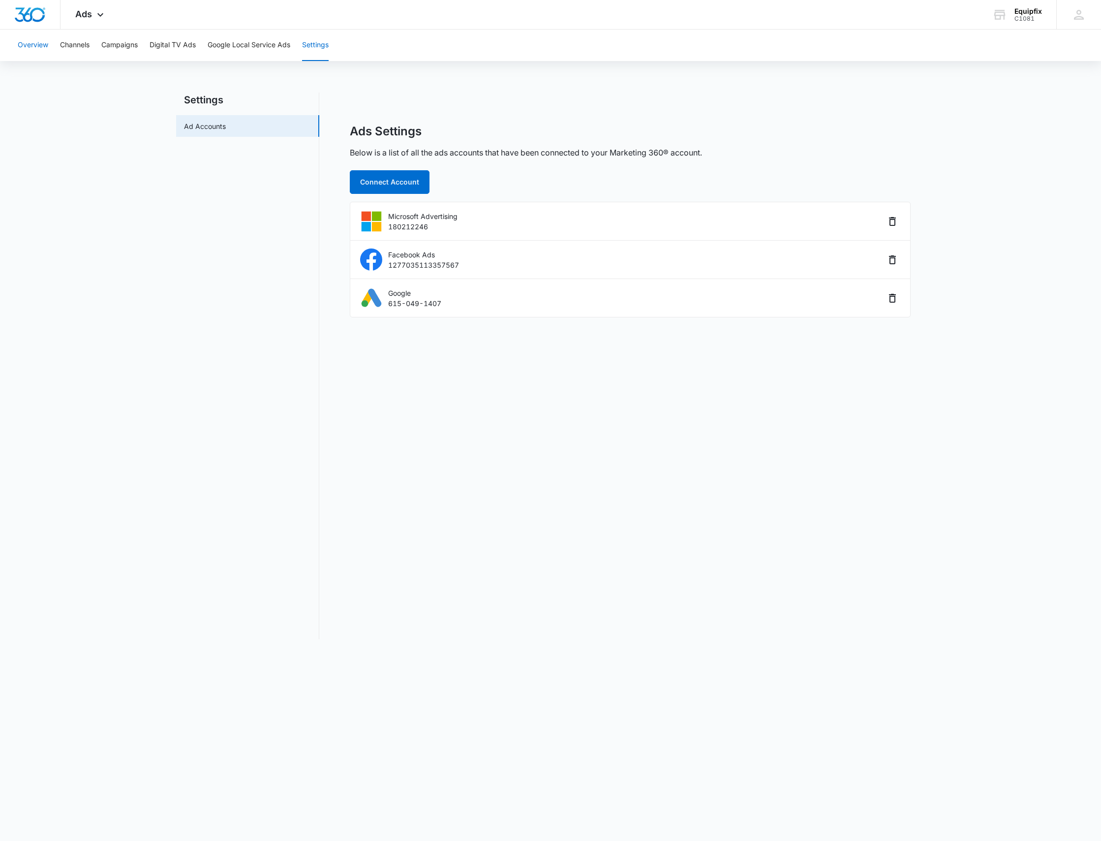
click at [42, 51] on button "Overview" at bounding box center [33, 45] width 30 height 31
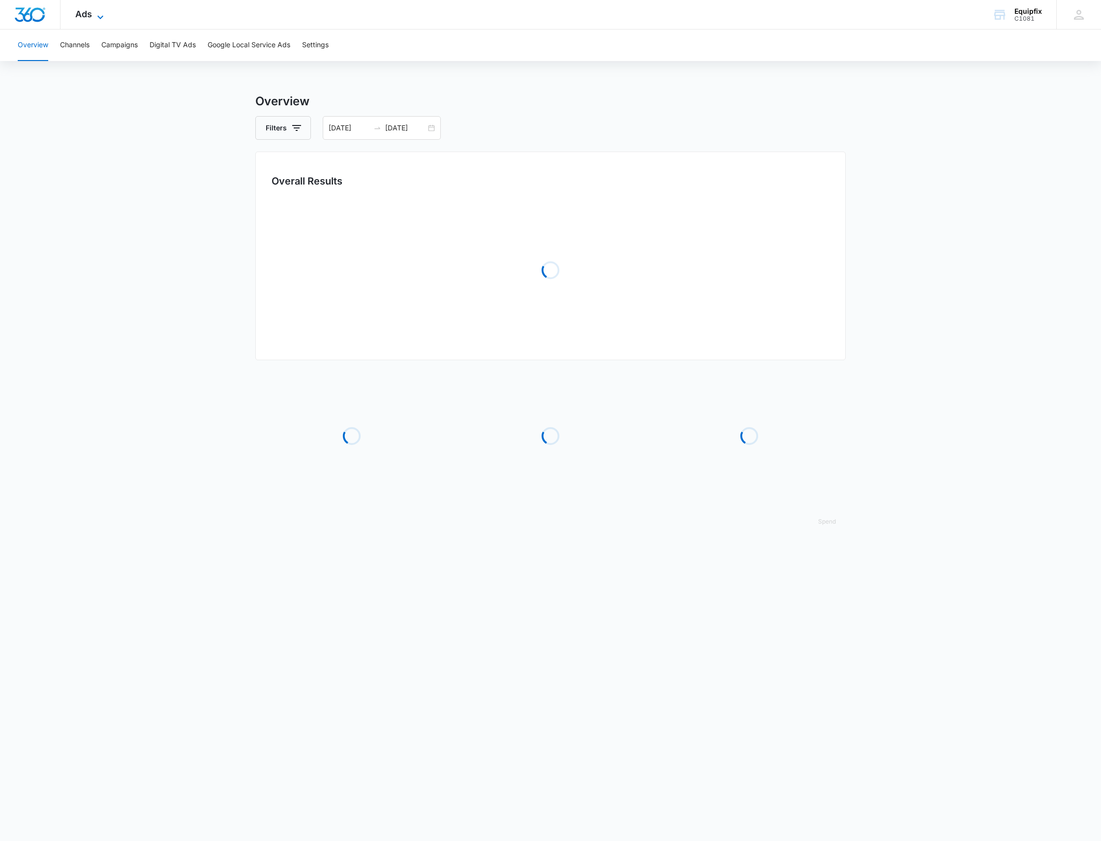
click at [90, 18] on span "Ads" at bounding box center [83, 14] width 17 height 10
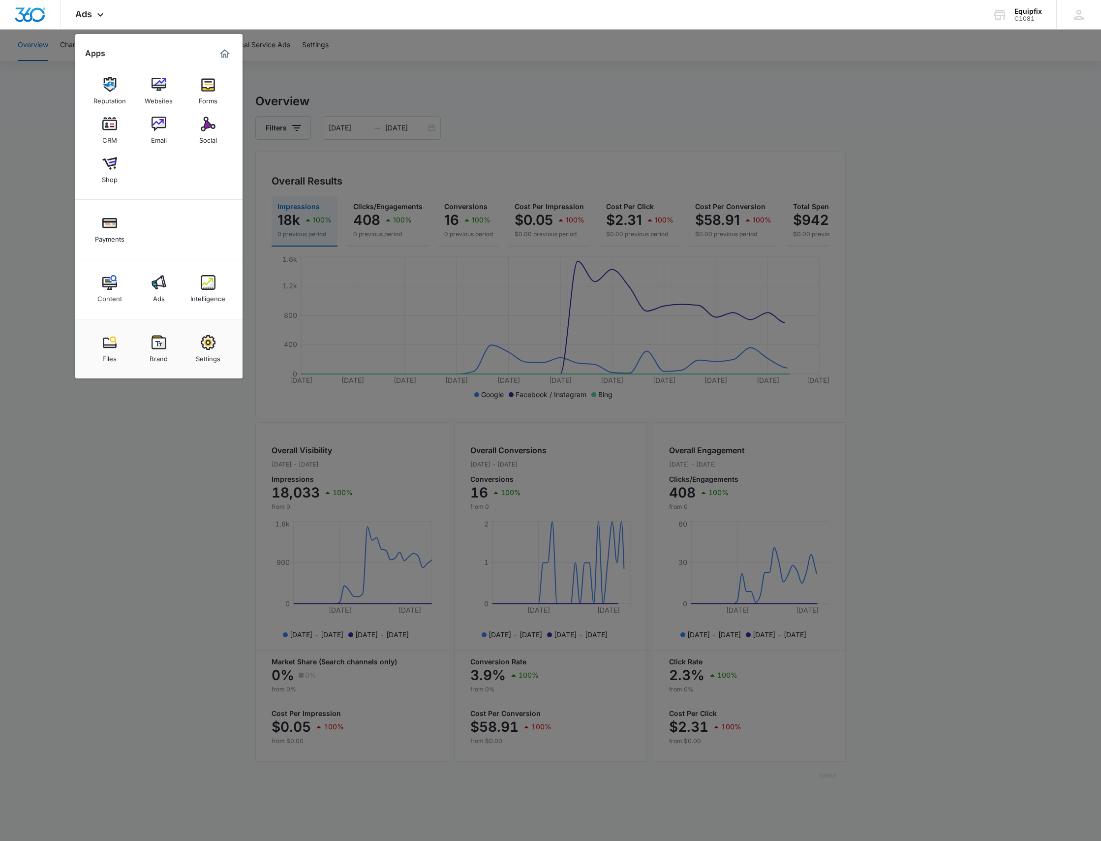
click at [166, 488] on div at bounding box center [550, 420] width 1101 height 841
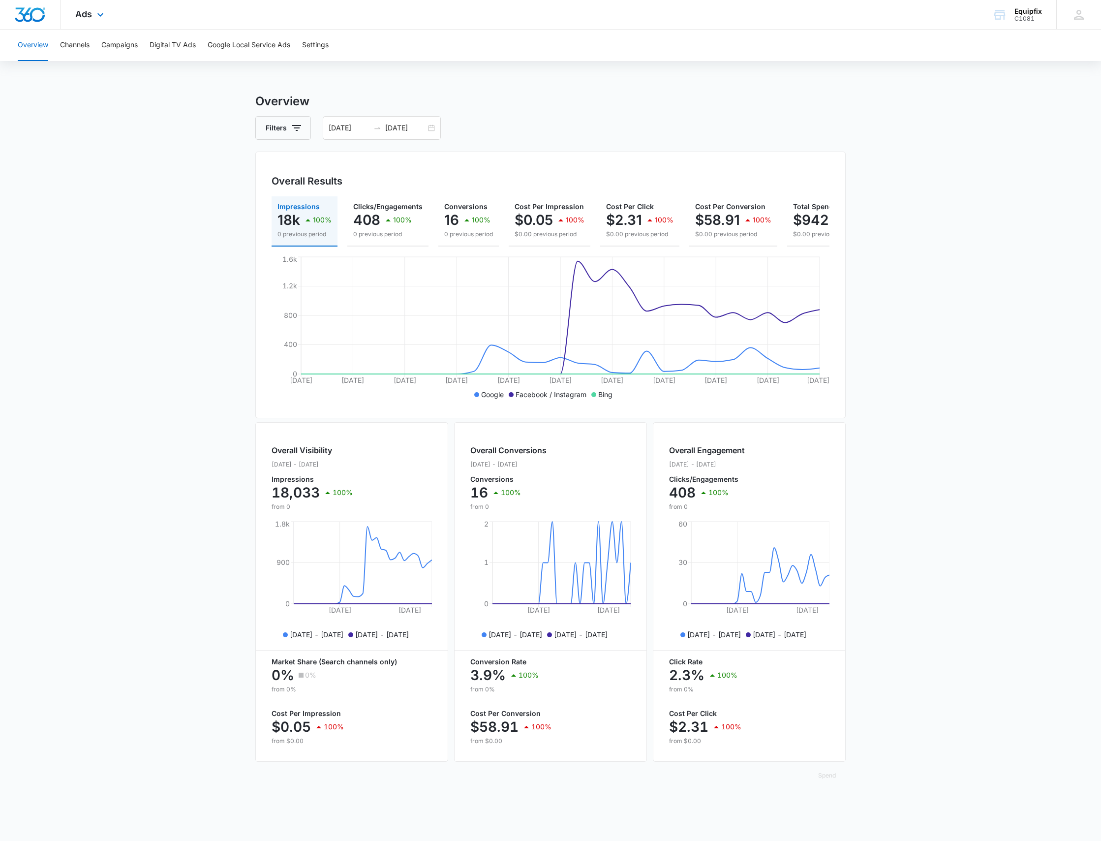
click at [32, 13] on img "Dashboard" at bounding box center [29, 14] width 31 height 15
